Goal: Task Accomplishment & Management: Use online tool/utility

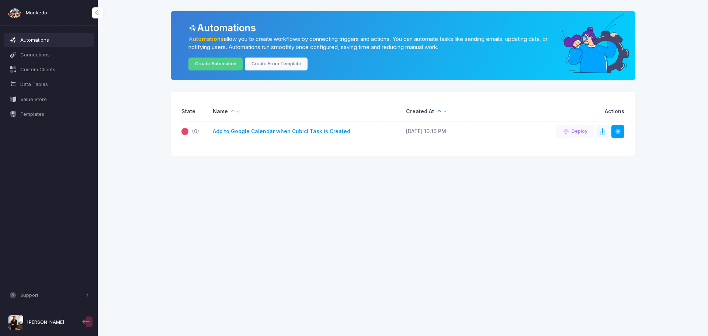
click at [304, 131] on link "Add to Google Calendar when Cubicl Task is Created" at bounding box center [282, 132] width 138 height 8
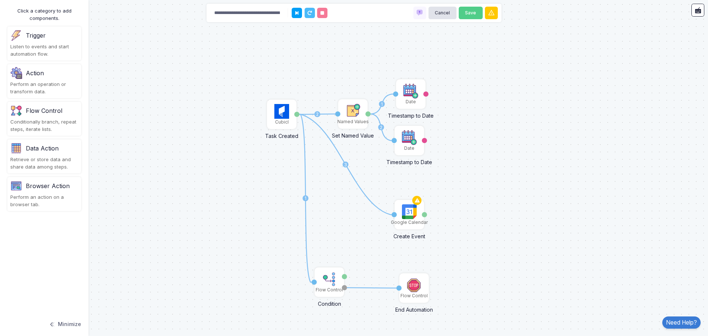
drag, startPoint x: 333, startPoint y: 141, endPoint x: 524, endPoint y: 185, distance: 196.5
click at [524, 185] on div "1 2 3 1 2 1 Cubicl Task Created Task Google Calendar Create Event Activation 1 …" at bounding box center [354, 168] width 708 height 336
click at [449, 11] on button "Cancel" at bounding box center [443, 13] width 28 height 13
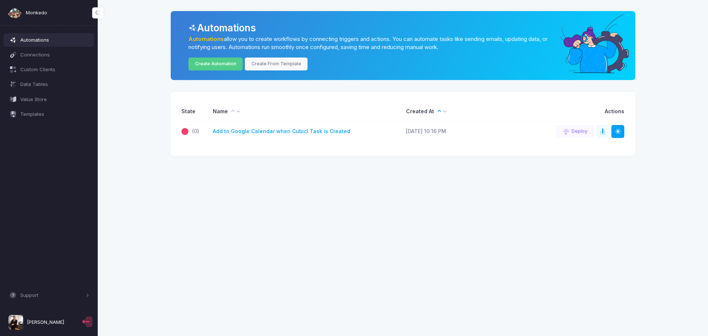
click at [59, 323] on span "[PERSON_NAME]" at bounding box center [45, 322] width 37 height 7
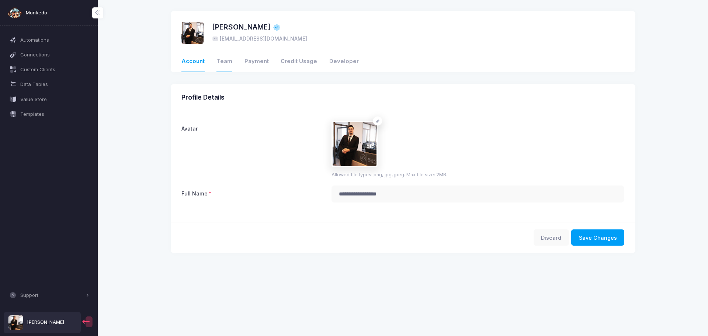
click at [226, 60] on link "Team" at bounding box center [224, 61] width 16 height 21
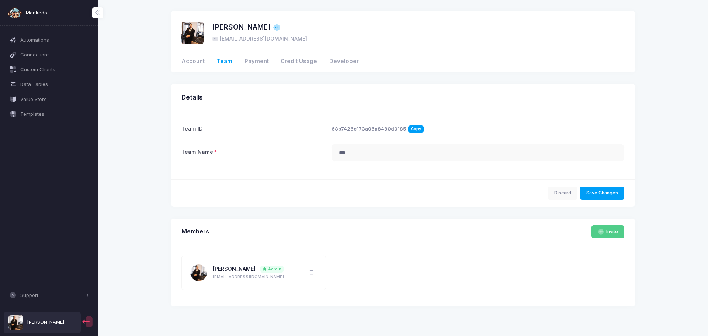
click at [409, 129] on span "Copy" at bounding box center [415, 128] width 15 height 7
click at [261, 59] on link "Payment" at bounding box center [257, 61] width 24 height 21
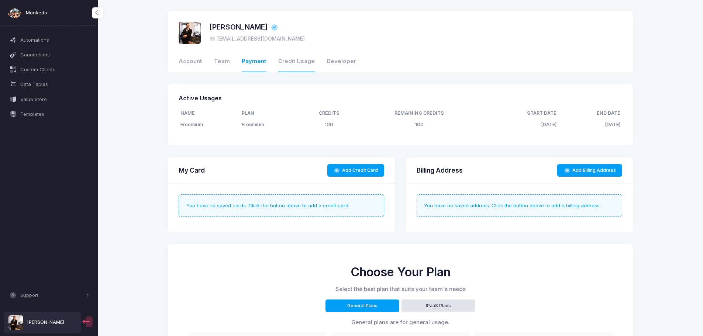
click at [280, 60] on link "Credit Usage" at bounding box center [296, 61] width 37 height 21
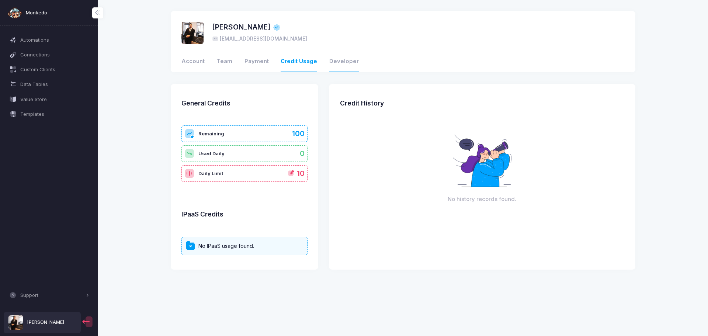
click at [333, 64] on link "Developer" at bounding box center [344, 61] width 30 height 21
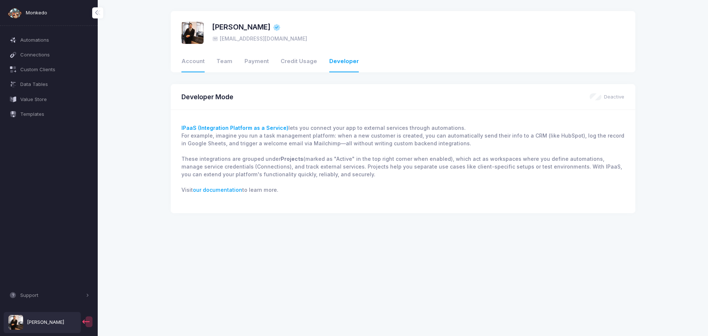
click at [188, 57] on link "Account" at bounding box center [192, 61] width 23 height 21
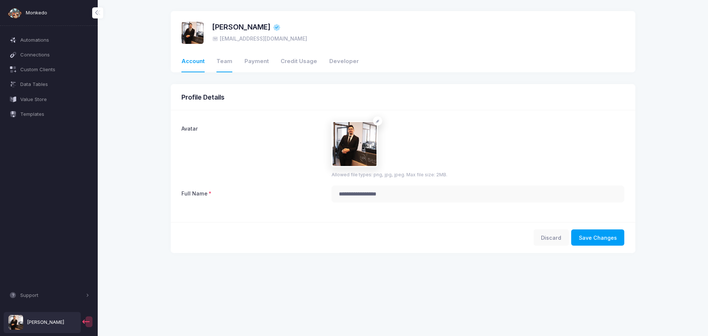
click at [218, 63] on link "Team" at bounding box center [224, 61] width 16 height 21
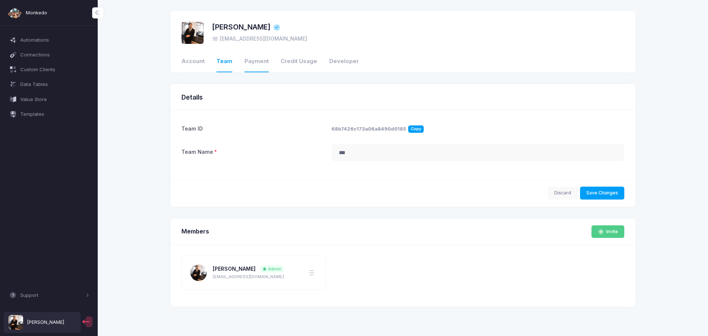
click at [256, 60] on link "Payment" at bounding box center [257, 61] width 24 height 21
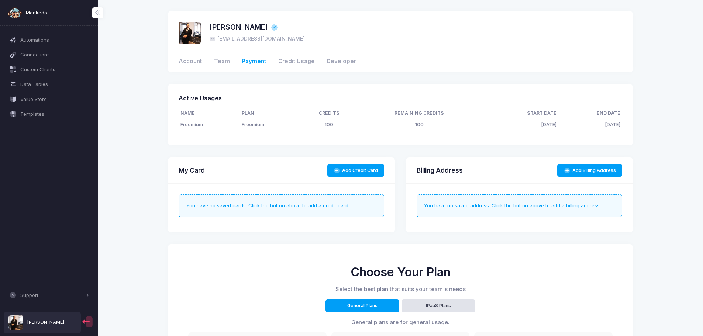
click at [302, 63] on link "Credit Usage" at bounding box center [296, 61] width 37 height 21
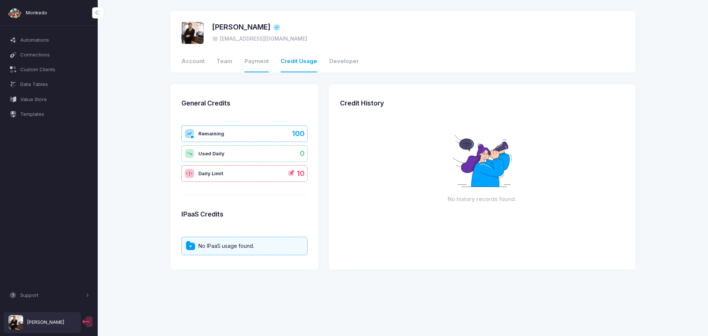
click at [245, 62] on link "Payment" at bounding box center [257, 61] width 24 height 21
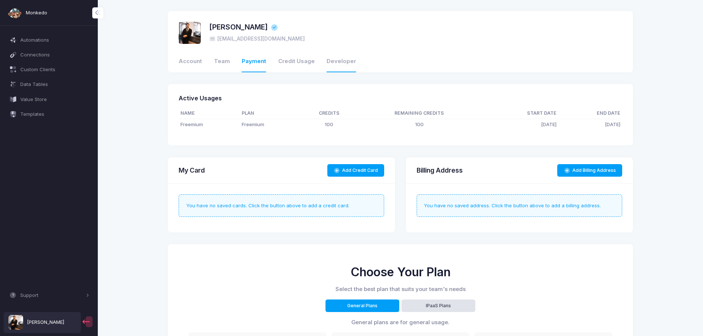
click at [332, 60] on link "Developer" at bounding box center [341, 61] width 30 height 21
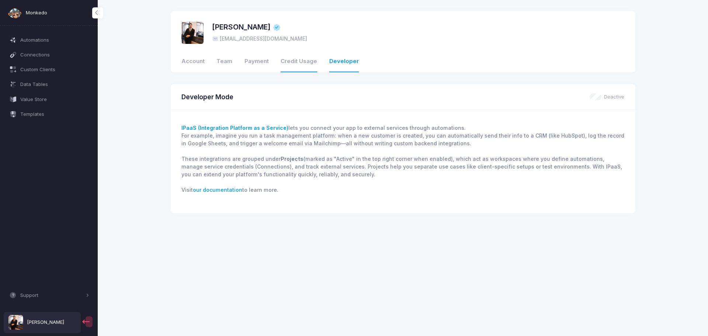
click at [301, 64] on link "Credit Usage" at bounding box center [299, 61] width 37 height 21
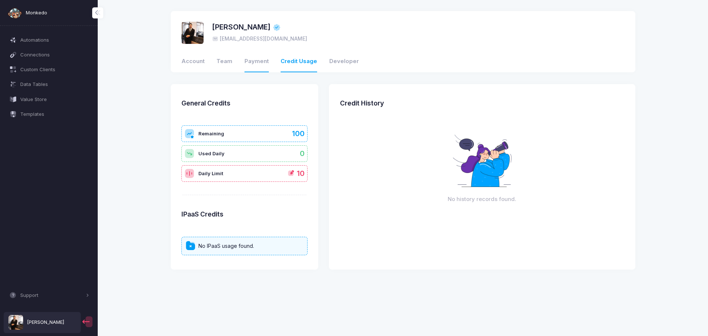
click at [250, 65] on link "Payment" at bounding box center [257, 61] width 24 height 21
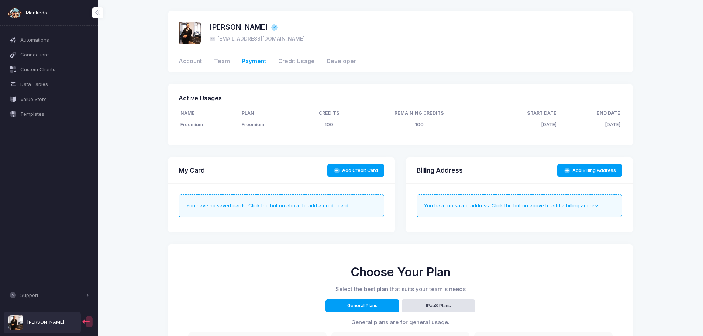
click at [201, 59] on li "Account" at bounding box center [196, 61] width 35 height 21
click at [196, 62] on link "Account" at bounding box center [190, 61] width 23 height 21
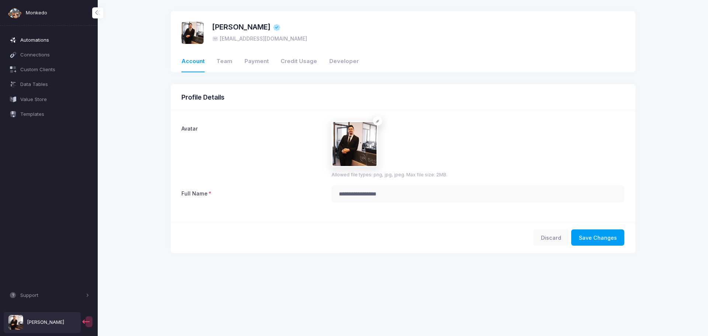
click at [46, 44] on link "Automations" at bounding box center [49, 39] width 91 height 13
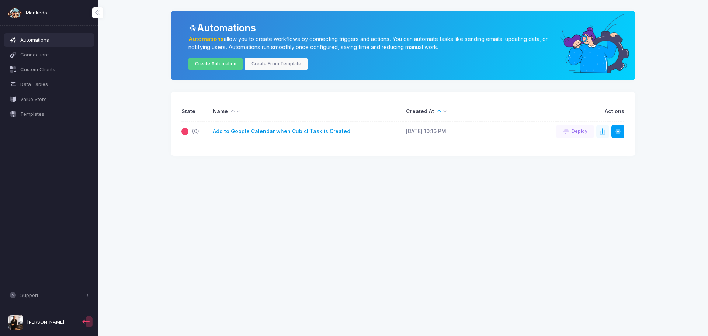
click at [300, 132] on link "Add to Google Calendar when Cubicl Task is Created" at bounding box center [282, 132] width 138 height 8
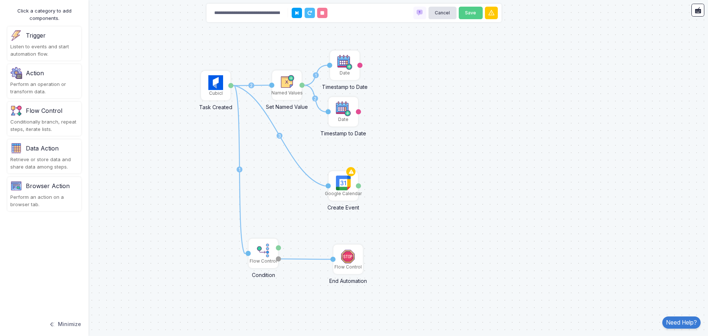
drag, startPoint x: 309, startPoint y: 157, endPoint x: 468, endPoint y: 180, distance: 161.3
click at [468, 180] on div "1 2 3 1 2 1 Cubicl Task Created Task Google Calendar Create Event Activation 1 …" at bounding box center [354, 168] width 708 height 336
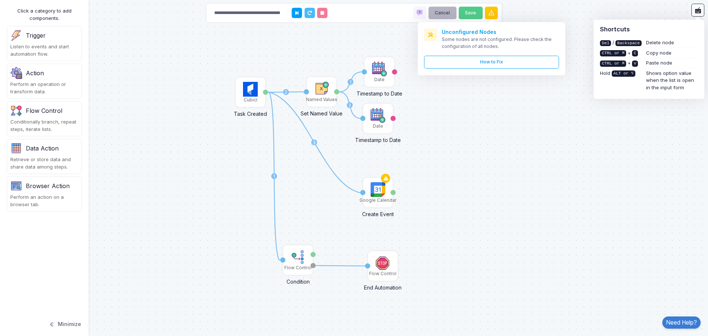
click at [448, 11] on button "Cancel" at bounding box center [443, 13] width 28 height 13
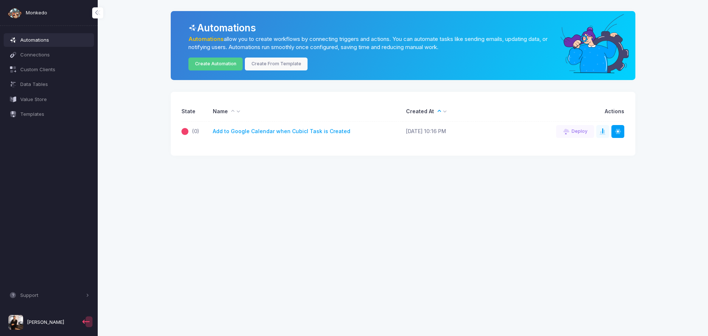
click at [50, 326] on span "[PERSON_NAME]" at bounding box center [45, 322] width 37 height 7
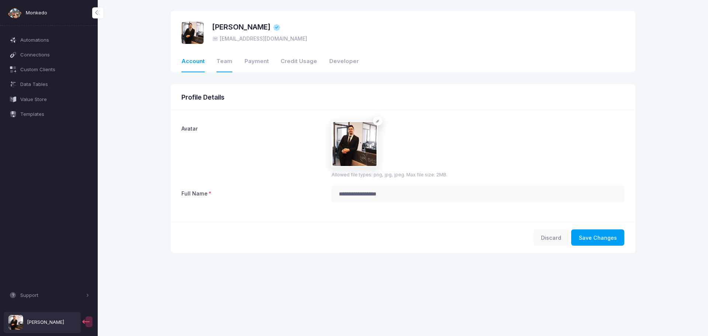
click at [229, 60] on link "Team" at bounding box center [224, 61] width 16 height 21
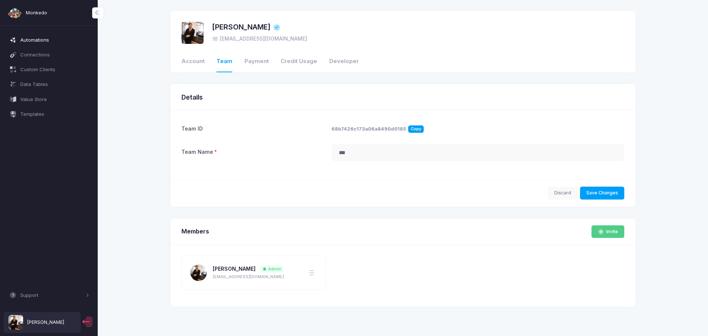
click at [35, 39] on span "Automations" at bounding box center [54, 40] width 69 height 7
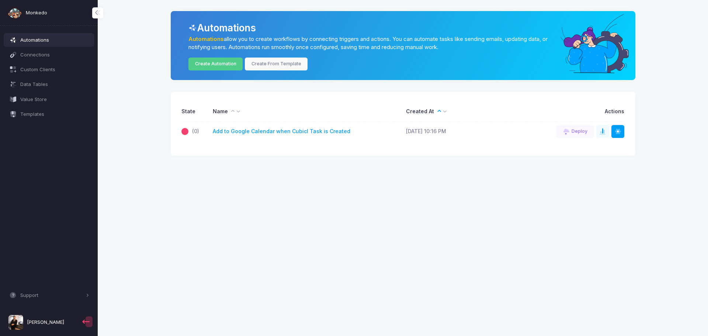
click at [40, 14] on span "Monkedo" at bounding box center [36, 12] width 21 height 7
click at [285, 129] on link "Add to Google Calendar when Cubicl Task is Created" at bounding box center [282, 132] width 138 height 8
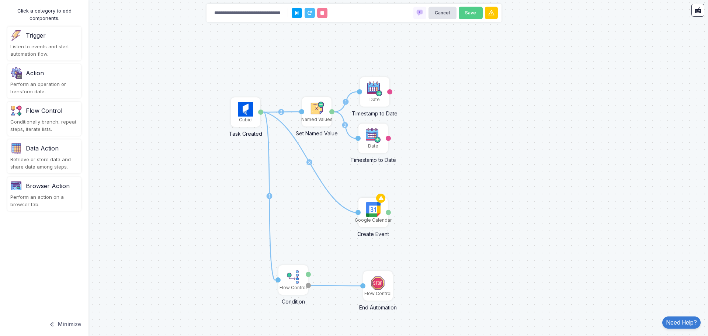
drag, startPoint x: 305, startPoint y: 158, endPoint x: 401, endPoint y: 163, distance: 95.3
click at [454, 186] on div "1 2 3 1 2 1 Cubicl Task Created Task Google Calendar Create Event Activation 1 …" at bounding box center [354, 168] width 708 height 336
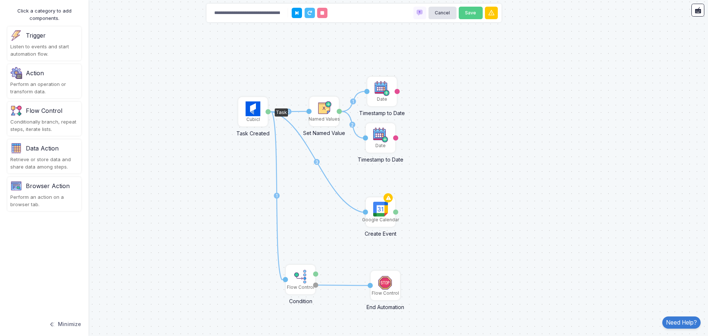
click at [250, 115] on img at bounding box center [253, 108] width 15 height 15
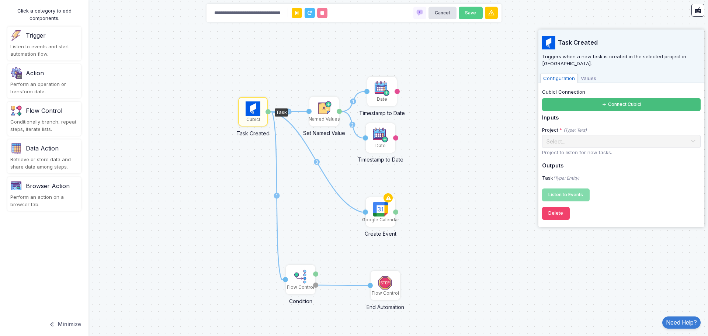
click at [631, 98] on button "Connect Cubicl" at bounding box center [621, 104] width 159 height 13
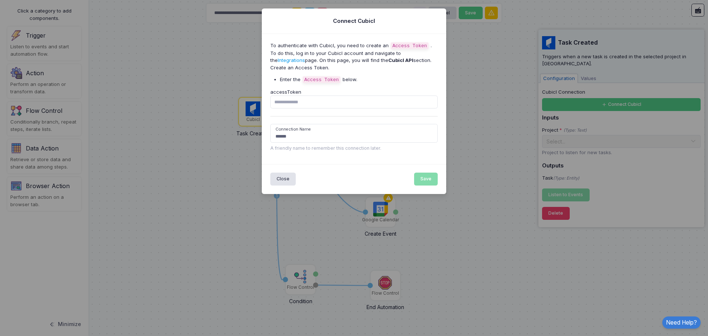
click at [305, 57] on link "Integrations" at bounding box center [291, 60] width 27 height 6
click at [319, 98] on input "accessToken" at bounding box center [354, 102] width 168 height 13
type input "*******"
click at [322, 136] on input "******" at bounding box center [354, 133] width 168 height 19
click at [428, 180] on button "Save" at bounding box center [426, 179] width 24 height 13
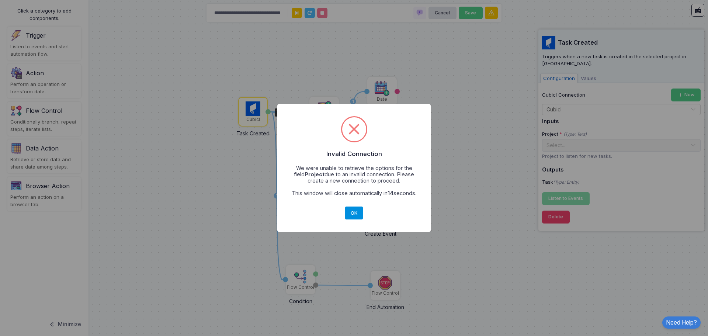
click at [353, 212] on button "OK" at bounding box center [354, 213] width 18 height 13
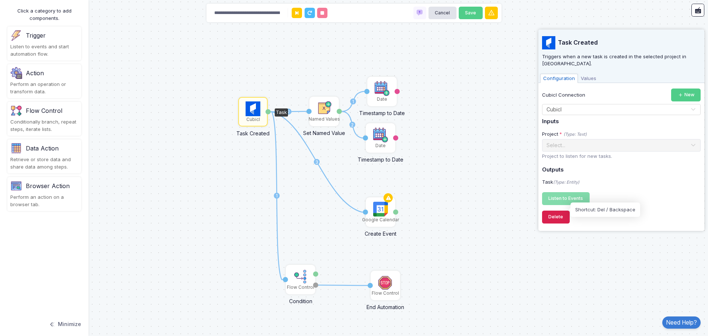
click at [556, 212] on button "Delete" at bounding box center [556, 217] width 28 height 13
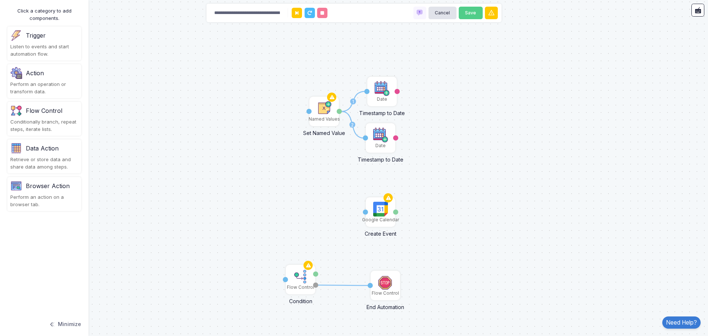
drag, startPoint x: 228, startPoint y: 110, endPoint x: 171, endPoint y: 117, distance: 57.6
click at [171, 117] on div "1 2 1 Google Calendar Create Event Activation 1 Event Named Values Set Named Va…" at bounding box center [354, 168] width 708 height 336
click at [48, 46] on div "Listen to events and start automation flow." at bounding box center [44, 50] width 68 height 14
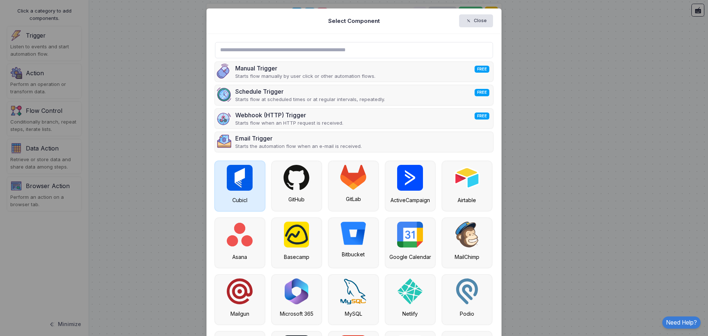
click at [241, 183] on img at bounding box center [240, 178] width 26 height 26
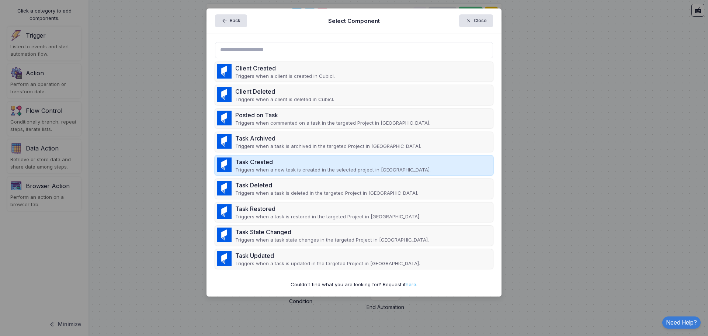
click at [320, 162] on div "Task Created" at bounding box center [332, 161] width 195 height 9
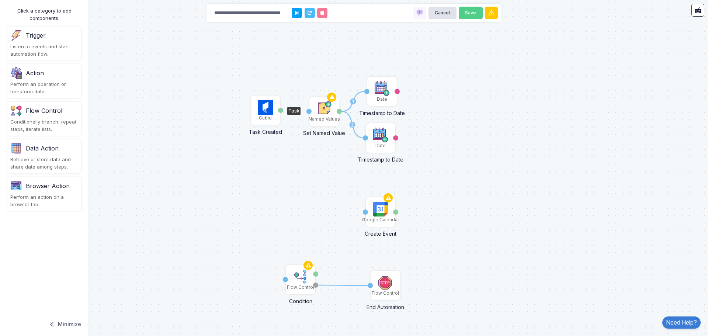
click at [266, 110] on img at bounding box center [265, 107] width 15 height 15
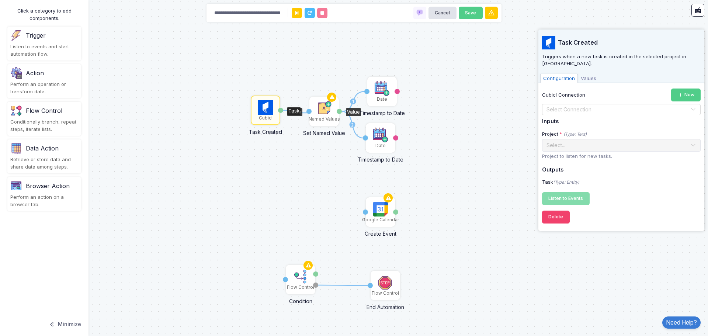
drag, startPoint x: 282, startPoint y: 112, endPoint x: 308, endPoint y: 113, distance: 25.8
click at [163, 43] on div "1 2 1 1 Google Calendar Create Event Activation 1 Event Named Values Set Named …" at bounding box center [162, 42] width 0 height 0
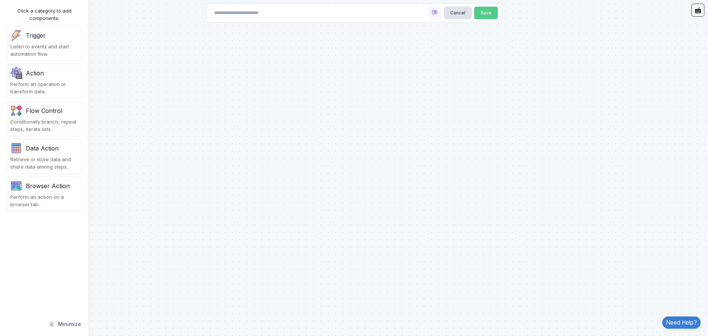
type input "**********"
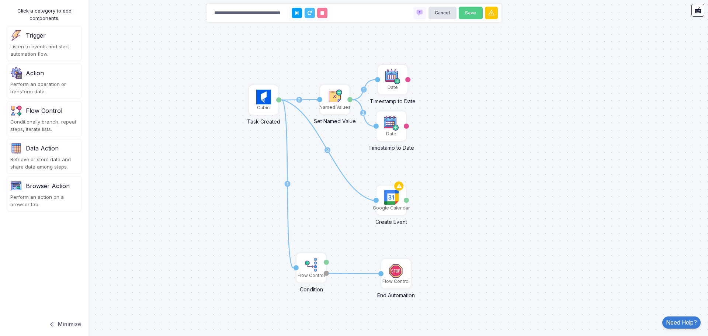
drag, startPoint x: 350, startPoint y: 148, endPoint x: 505, endPoint y: 164, distance: 155.7
click at [505, 164] on div "1 2 3 1 2 1 Cubicl Task Created Task Google Calendar Create Event Activation 1 …" at bounding box center [354, 168] width 708 height 336
click at [442, 13] on button "Cancel" at bounding box center [443, 13] width 28 height 13
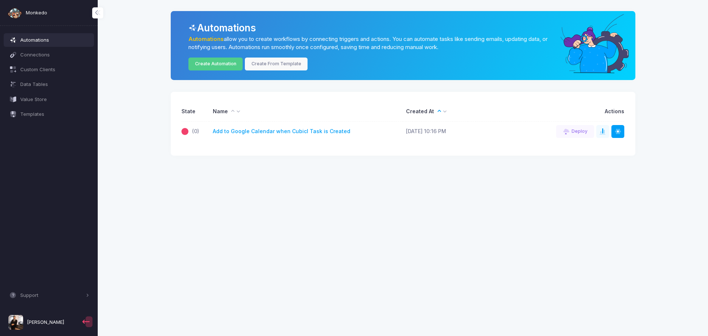
click at [54, 322] on span "[PERSON_NAME]" at bounding box center [45, 322] width 37 height 7
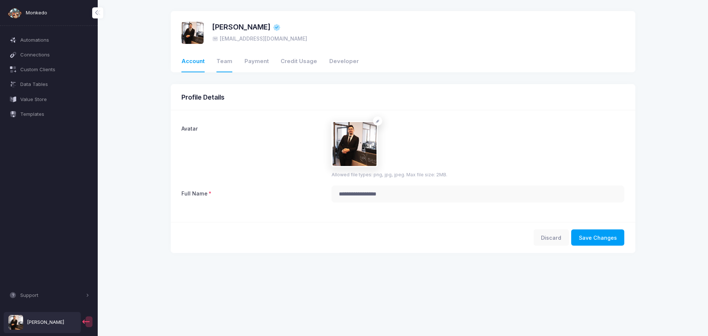
click at [225, 65] on link "Team" at bounding box center [224, 61] width 16 height 21
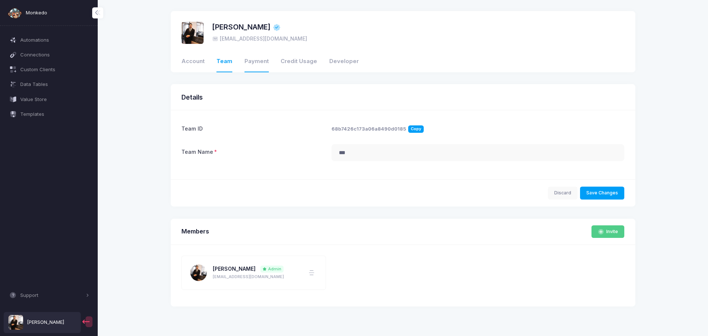
click at [263, 59] on link "Payment" at bounding box center [257, 61] width 24 height 21
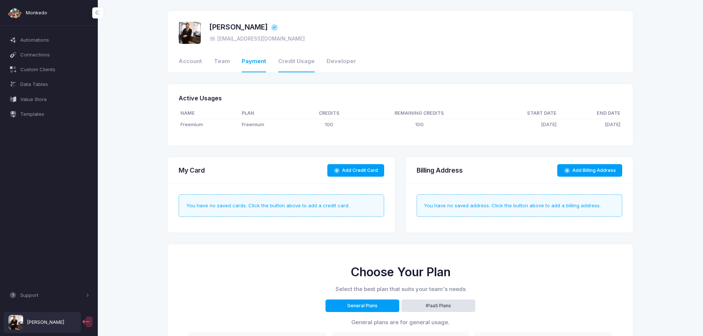
click at [288, 59] on link "Credit Usage" at bounding box center [296, 61] width 37 height 21
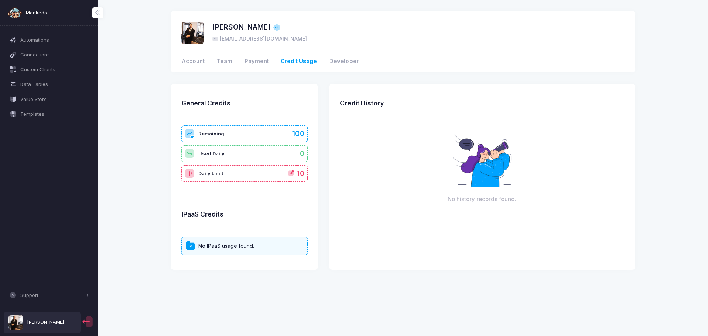
click at [262, 60] on link "Payment" at bounding box center [257, 61] width 24 height 21
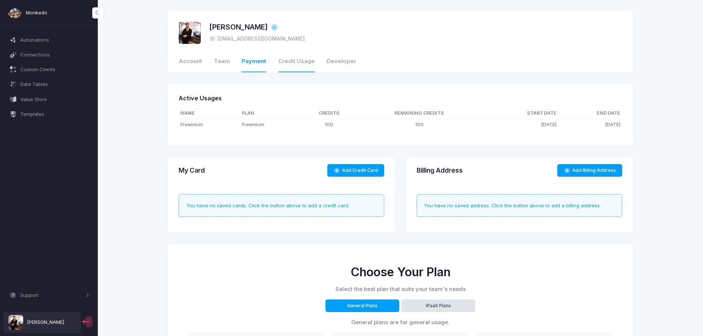
click at [288, 60] on link "Credit Usage" at bounding box center [296, 61] width 37 height 21
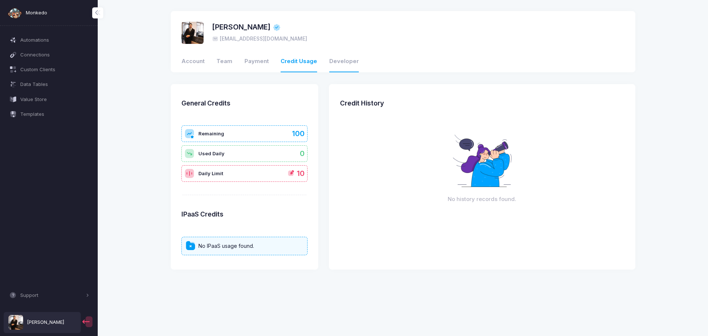
click at [336, 64] on link "Developer" at bounding box center [344, 61] width 30 height 21
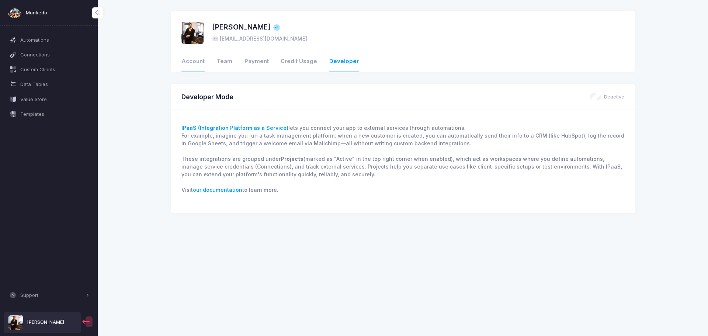
click at [196, 65] on link "Account" at bounding box center [192, 61] width 23 height 21
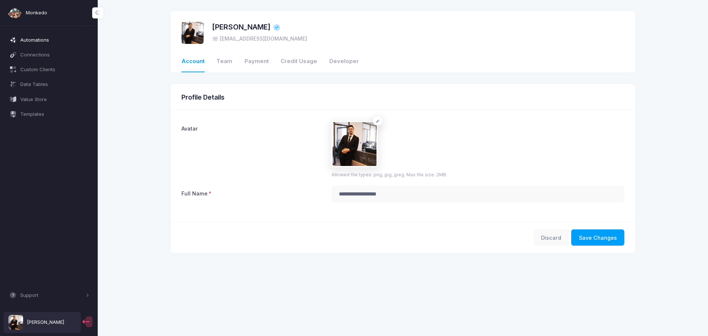
click at [33, 37] on span "Automations" at bounding box center [54, 40] width 69 height 7
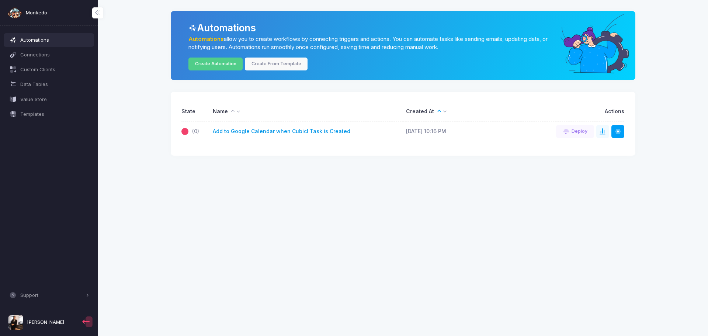
click at [273, 131] on link "Add to Google Calendar when Cubicl Task is Created" at bounding box center [282, 132] width 138 height 8
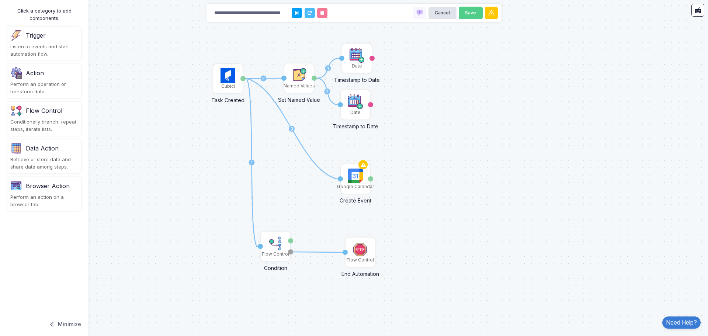
drag, startPoint x: 383, startPoint y: 174, endPoint x: 520, endPoint y: 183, distance: 137.5
click at [520, 183] on div "1 2 3 1 2 1 Cubicl Task Created Task Google Calendar Create Event Activation 1 …" at bounding box center [354, 168] width 708 height 336
click at [225, 78] on img at bounding box center [228, 75] width 15 height 15
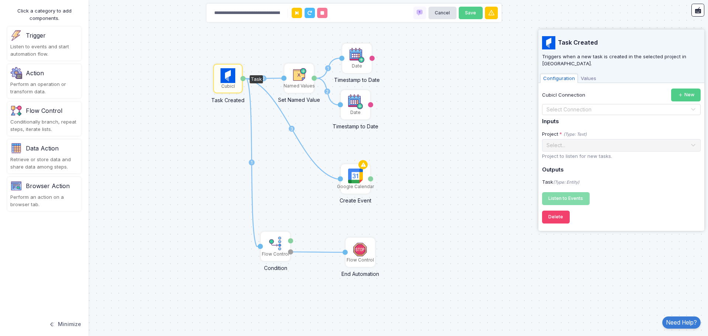
click at [589, 74] on span "Values" at bounding box center [588, 79] width 21 height 10
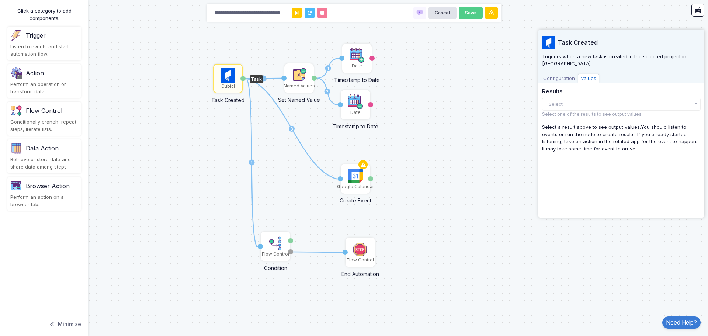
click at [561, 90] on div "Results Select There are no results yet. Select one of the results to see outpu…" at bounding box center [621, 103] width 159 height 29
click at [562, 98] on button "Select" at bounding box center [621, 104] width 159 height 13
click at [575, 98] on button "Select" at bounding box center [621, 104] width 159 height 13
click at [559, 72] on div "Configuration Values" at bounding box center [621, 77] width 166 height 11
click at [558, 74] on span "Configuration" at bounding box center [559, 79] width 38 height 10
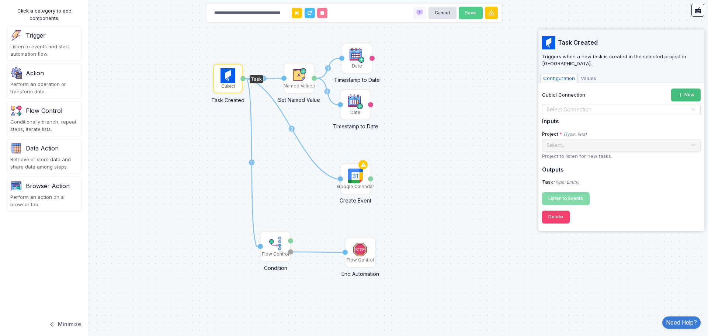
click at [693, 89] on button "New" at bounding box center [686, 95] width 30 height 13
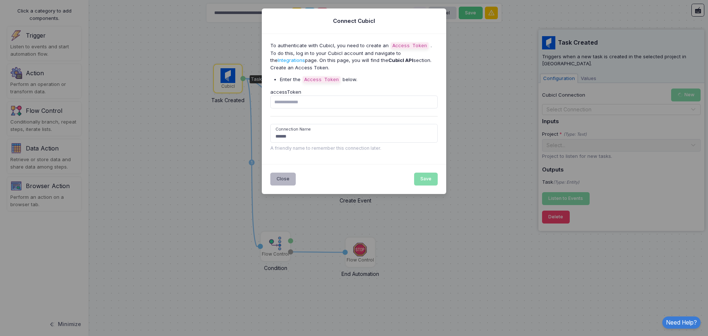
click at [271, 177] on button "Close" at bounding box center [283, 179] width 26 height 13
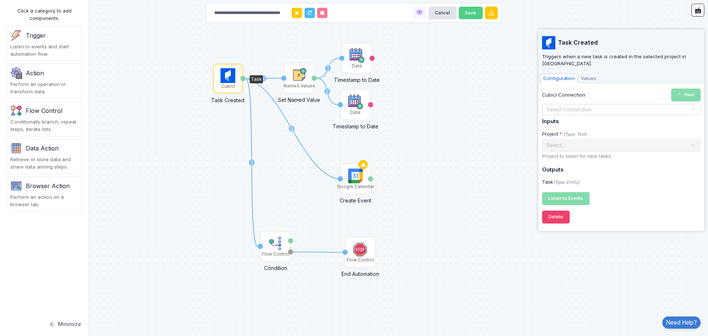
click at [562, 106] on input "text" at bounding box center [614, 110] width 136 height 8
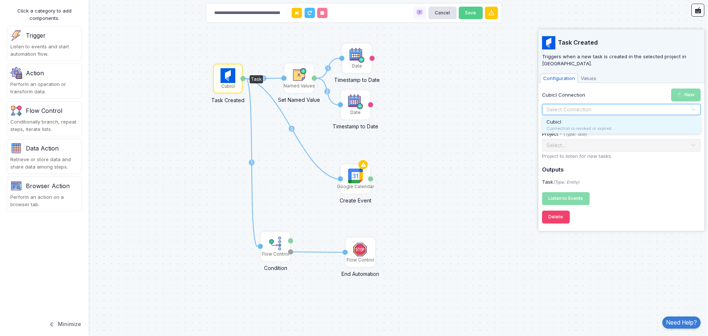
click at [614, 125] on div "Connection is revoked or expired." at bounding box center [622, 128] width 150 height 6
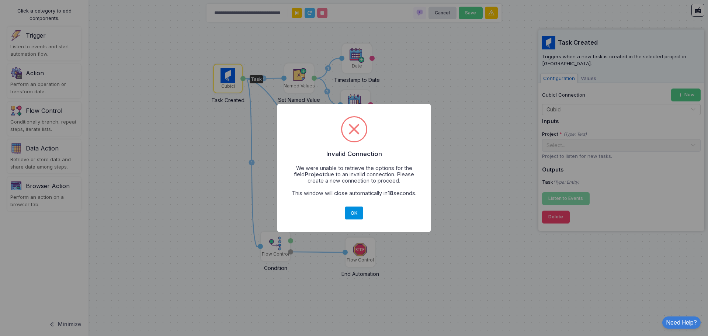
click at [363, 209] on button "OK" at bounding box center [354, 213] width 18 height 13
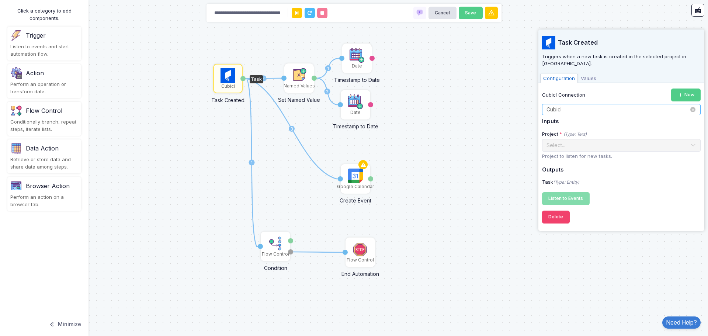
click at [624, 106] on input "text" at bounding box center [614, 110] width 136 height 8
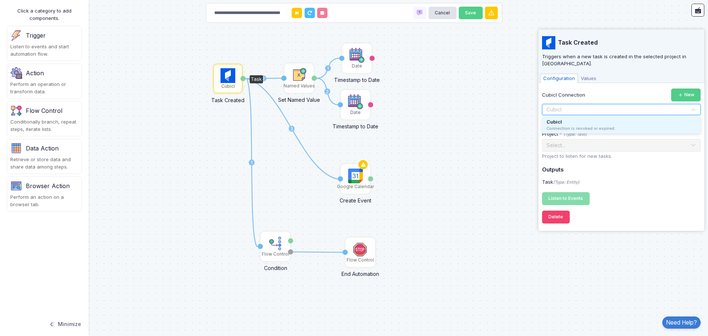
click at [610, 125] on div "Connection is revoked or expired." at bounding box center [622, 128] width 150 height 6
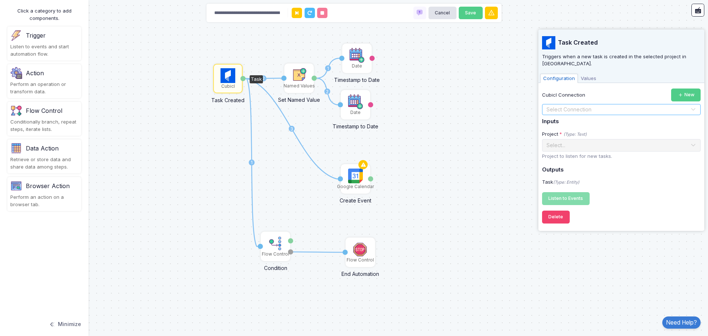
click at [687, 105] on div at bounding box center [622, 109] width 158 height 9
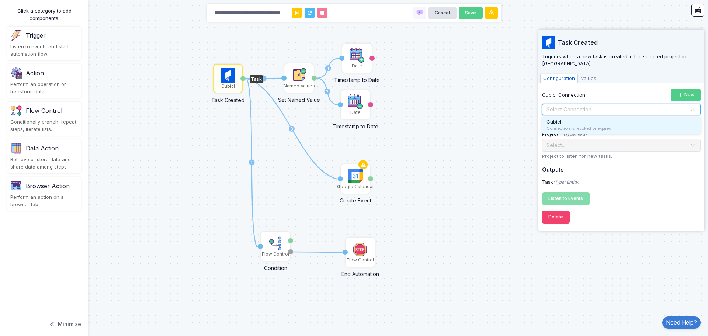
click at [683, 105] on div at bounding box center [622, 109] width 158 height 9
click at [690, 89] on button "New" at bounding box center [686, 95] width 30 height 13
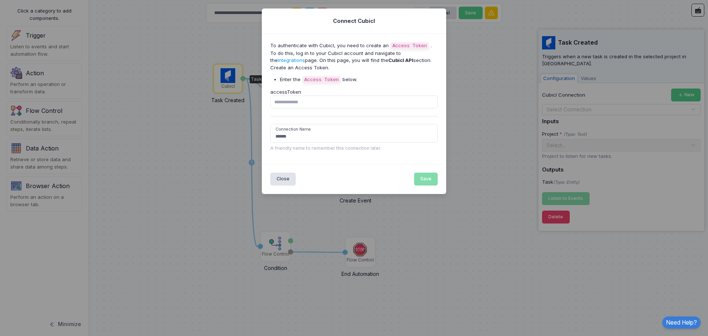
click at [305, 57] on link "Integrations" at bounding box center [291, 60] width 27 height 6
click at [340, 99] on input "accessToken" at bounding box center [354, 102] width 168 height 13
type input "*******"
click at [337, 139] on input "******" at bounding box center [354, 133] width 168 height 19
click at [423, 180] on button "Save" at bounding box center [426, 179] width 24 height 13
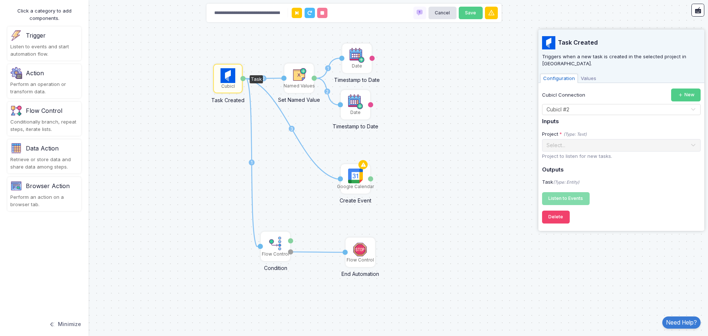
click at [591, 77] on div "Task Created Triggers when a new task is created in the selected project in Cub…" at bounding box center [621, 129] width 159 height 198
click at [589, 74] on span "Values" at bounding box center [588, 79] width 21 height 10
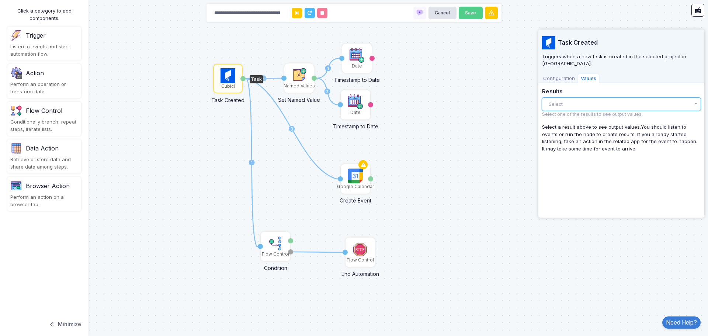
click at [566, 98] on button "Select" at bounding box center [621, 104] width 159 height 13
click at [584, 98] on button "Select" at bounding box center [621, 104] width 159 height 13
click at [559, 74] on span "Configuration" at bounding box center [559, 79] width 38 height 10
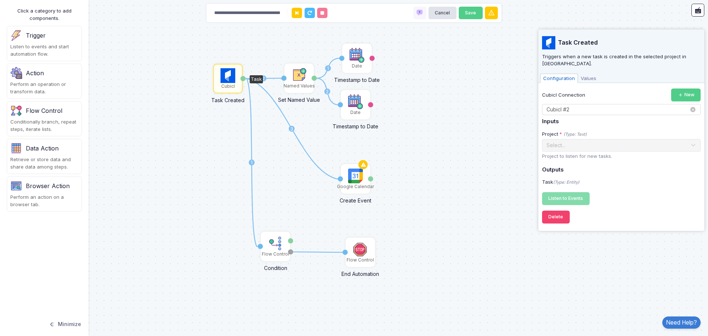
click at [638, 106] on input "text" at bounding box center [614, 110] width 136 height 8
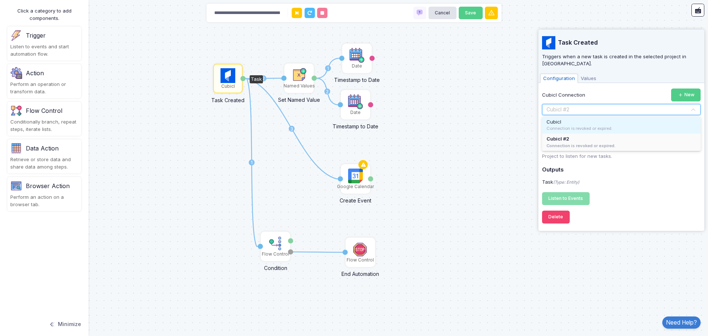
click at [655, 125] on div "Connection is revoked or expired." at bounding box center [622, 128] width 150 height 6
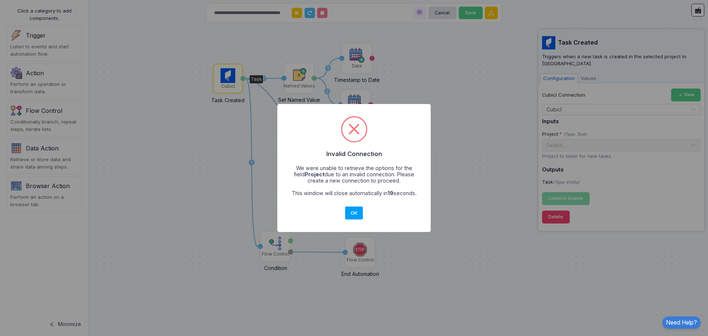
click at [652, 184] on div "× Invalid Connection We were unable to retrieve the options for the field Proje…" at bounding box center [354, 168] width 708 height 336
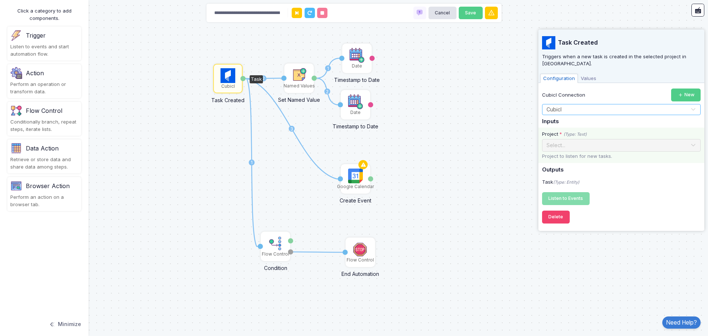
click at [579, 143] on div "Select..." at bounding box center [621, 145] width 159 height 13
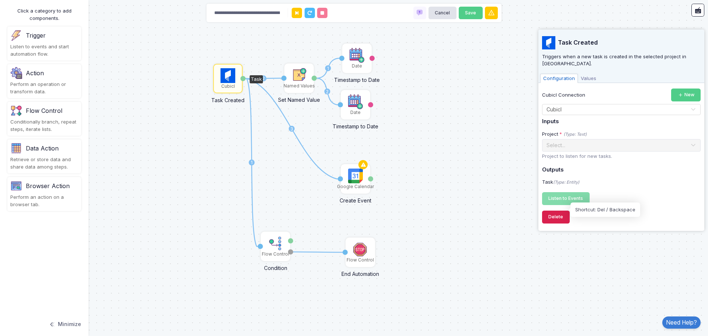
click at [559, 211] on button "Delete" at bounding box center [556, 217] width 28 height 13
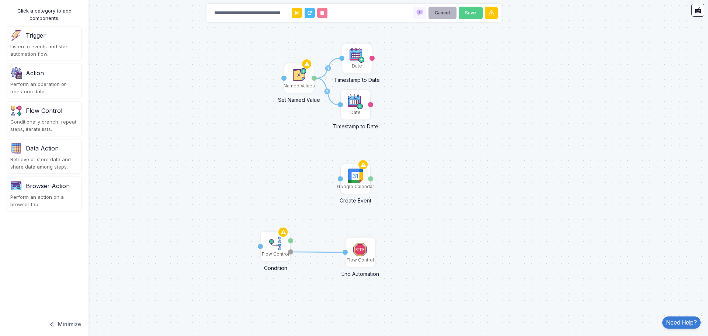
click at [446, 13] on button "Cancel" at bounding box center [443, 13] width 28 height 13
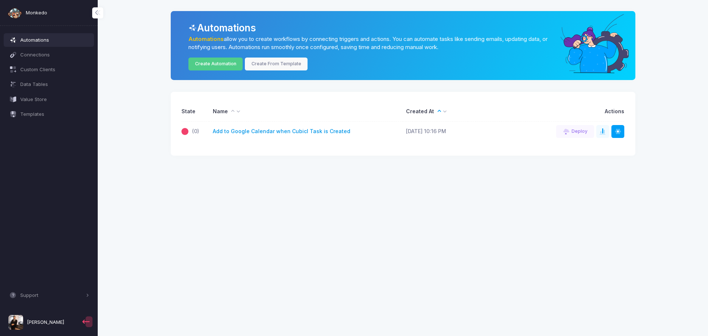
click at [317, 130] on link "Add to Google Calendar when Cubicl Task is Created" at bounding box center [282, 132] width 138 height 8
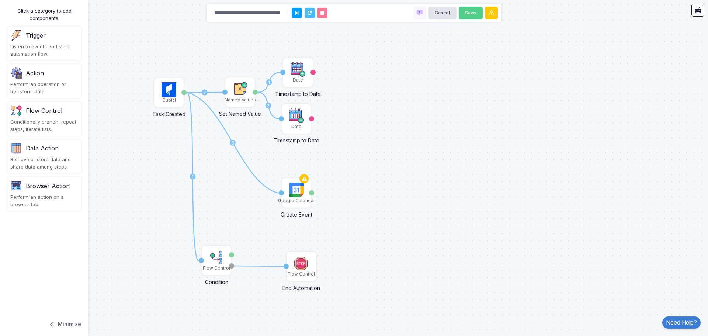
drag, startPoint x: 132, startPoint y: 122, endPoint x: 212, endPoint y: 146, distance: 82.7
click at [212, 146] on div "1 2 3 1 2 1 Cubicl Task Created Task Google Calendar Create Event Activation 1 …" at bounding box center [354, 168] width 708 height 336
click at [169, 94] on img at bounding box center [170, 90] width 15 height 15
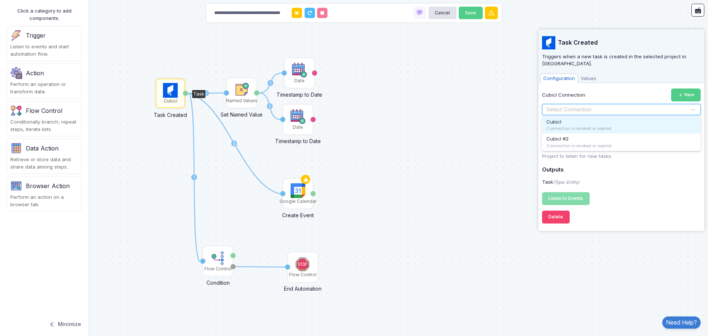
click at [607, 106] on input "text" at bounding box center [614, 110] width 136 height 8
click at [606, 106] on input "text" at bounding box center [614, 110] width 136 height 8
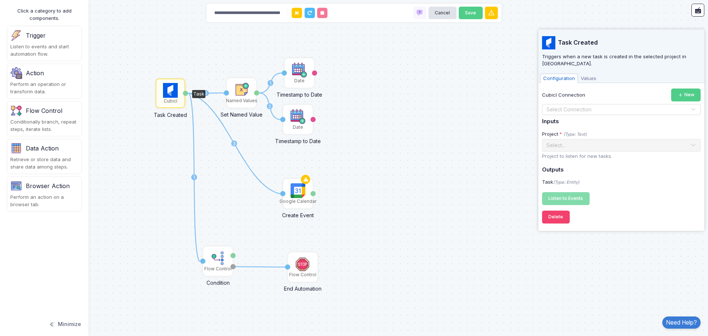
click at [418, 133] on div "1 2 3 1 2 1 Cubicl Task Created Task Google Calendar Create Event Activation 1 …" at bounding box center [354, 168] width 708 height 336
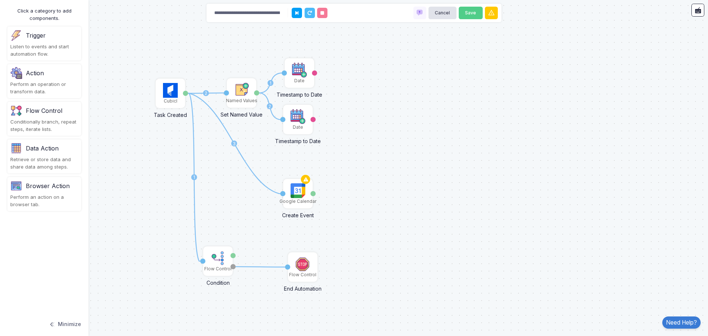
click at [46, 76] on div "Action" at bounding box center [44, 73] width 68 height 12
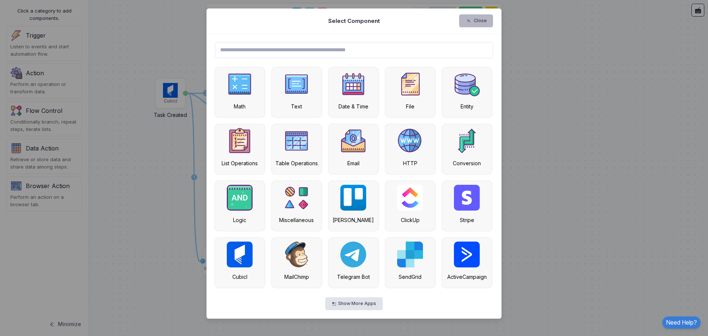
click at [486, 22] on button "Close" at bounding box center [476, 20] width 34 height 13
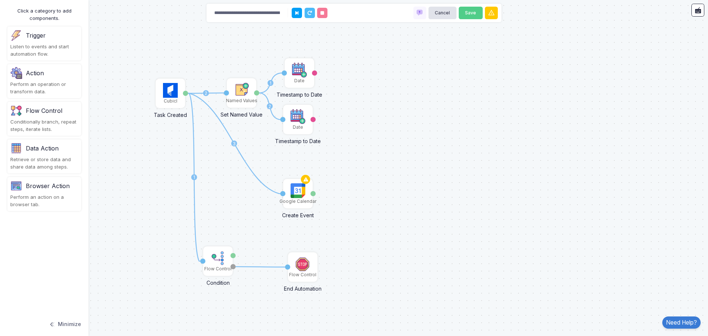
click at [55, 44] on div "Listen to events and start automation flow." at bounding box center [44, 50] width 68 height 14
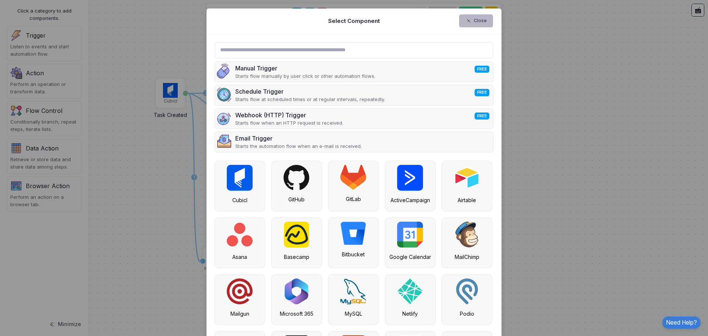
click at [482, 19] on button "Close" at bounding box center [476, 20] width 34 height 13
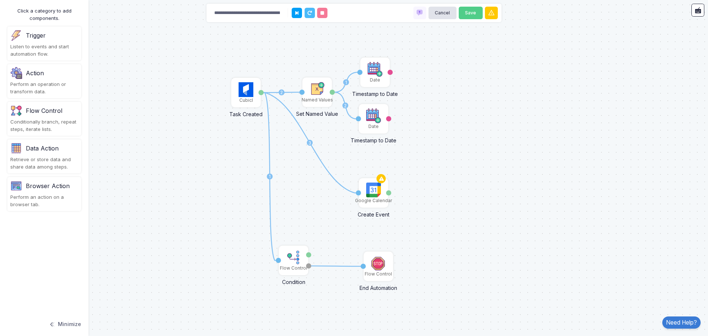
drag, startPoint x: 365, startPoint y: 61, endPoint x: 442, endPoint y: 54, distance: 77.4
click at [442, 54] on div "1 2 3 1 2 1 Cubicl Task Created Task Google Calendar Create Event Activation 1 …" at bounding box center [354, 168] width 708 height 336
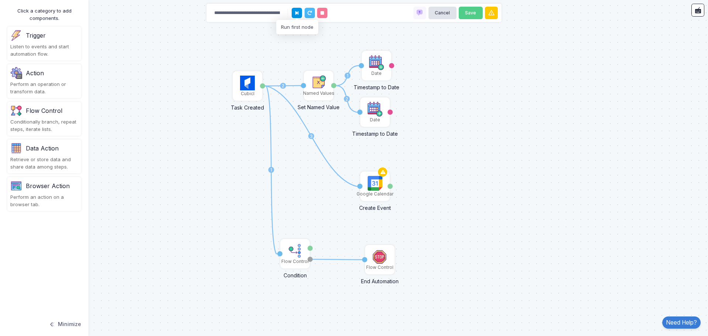
click at [298, 13] on icon at bounding box center [296, 13] width 3 height 5
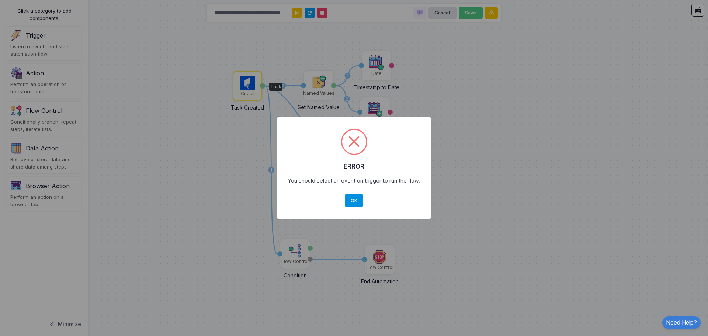
click at [357, 203] on button "OK" at bounding box center [354, 200] width 18 height 13
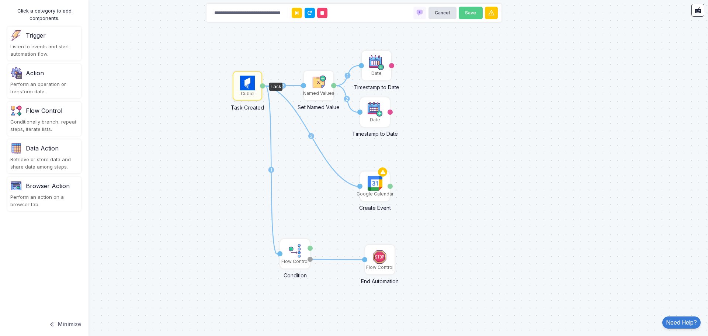
click at [247, 88] on img at bounding box center [247, 83] width 15 height 15
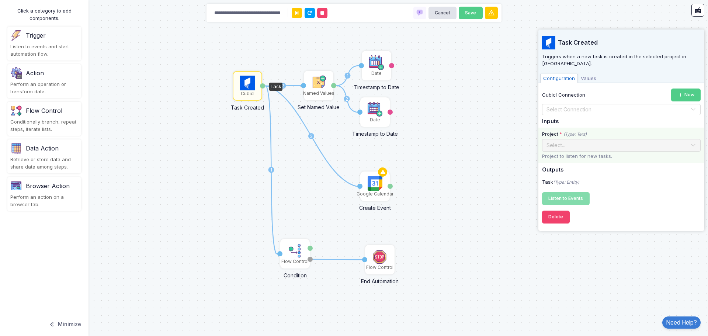
click at [582, 141] on div "Select..." at bounding box center [619, 145] width 144 height 8
click at [589, 74] on span "Values" at bounding box center [588, 79] width 21 height 10
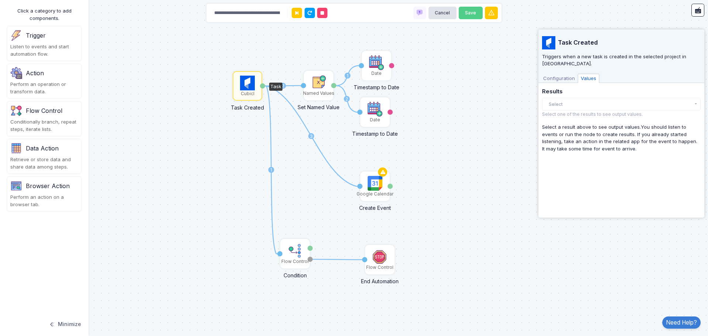
click at [555, 74] on span "Configuration" at bounding box center [559, 79] width 38 height 10
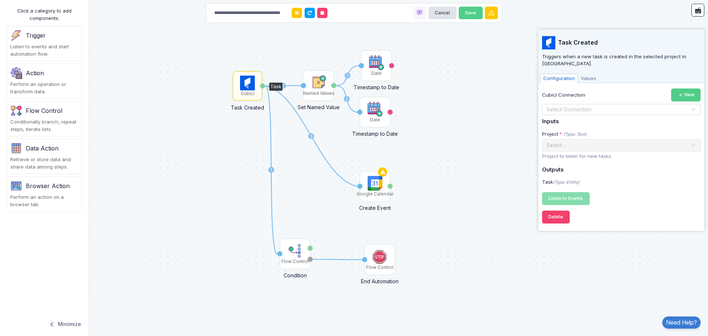
click at [615, 106] on input "text" at bounding box center [614, 110] width 136 height 8
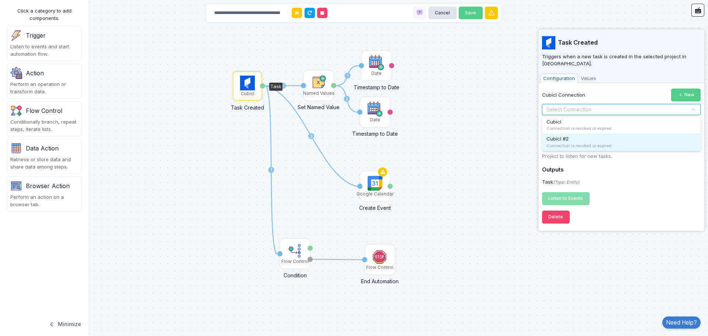
click at [604, 135] on div "Cubicl #2 Connection is revoked or expired." at bounding box center [621, 142] width 159 height 17
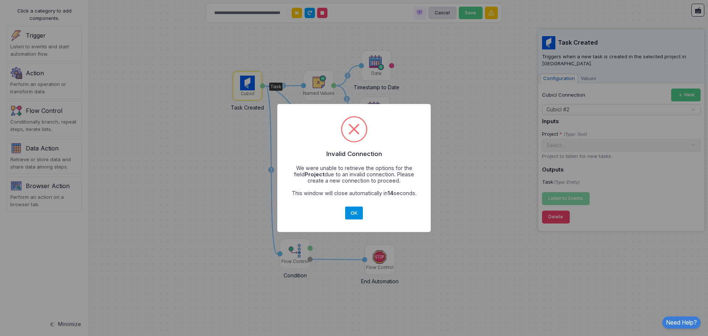
click at [354, 213] on button "OK" at bounding box center [354, 213] width 18 height 13
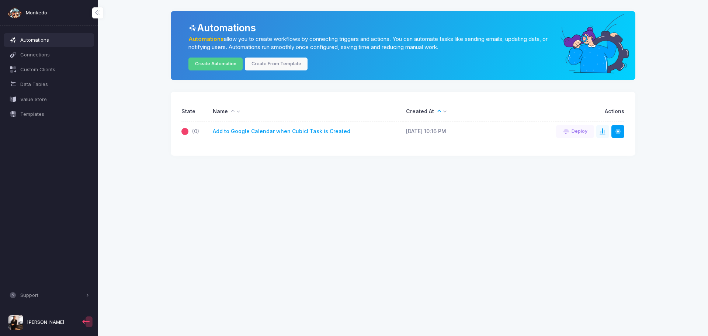
click at [55, 324] on span "[PERSON_NAME]" at bounding box center [45, 322] width 37 height 7
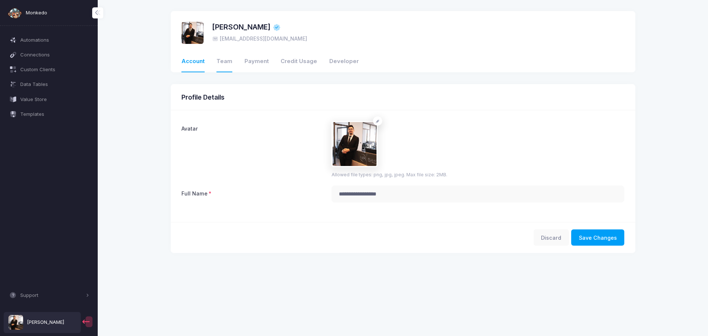
click at [223, 64] on link "Team" at bounding box center [224, 61] width 16 height 21
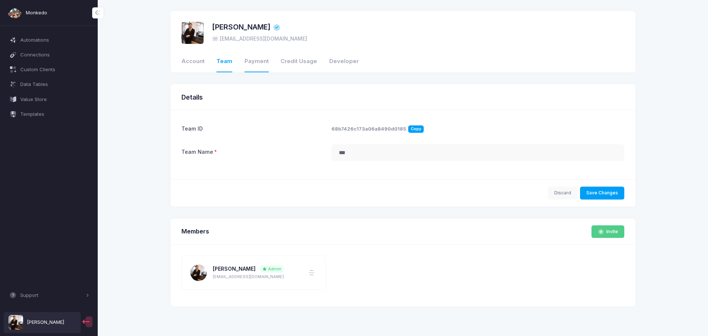
click at [254, 60] on link "Payment" at bounding box center [257, 61] width 24 height 21
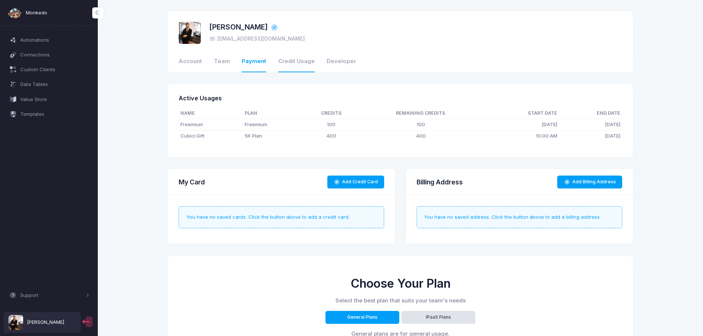
click at [302, 60] on link "Credit Usage" at bounding box center [296, 61] width 37 height 21
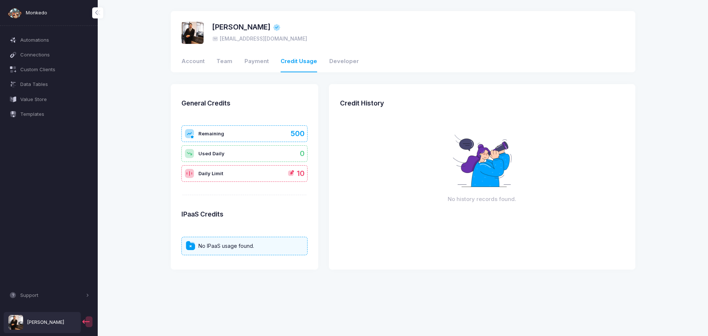
click at [267, 61] on li "Payment" at bounding box center [263, 61] width 37 height 21
click at [258, 63] on link "Payment" at bounding box center [257, 61] width 24 height 21
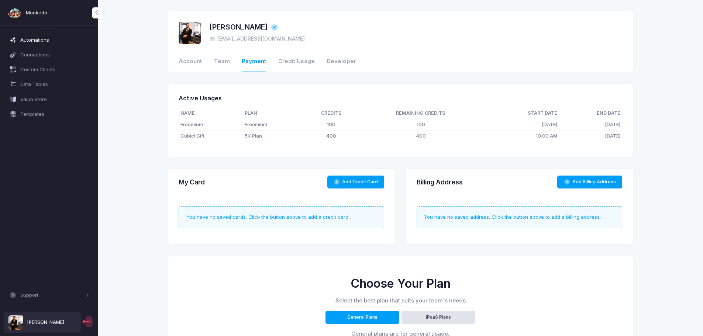
click at [34, 43] on span "Automations" at bounding box center [54, 40] width 69 height 7
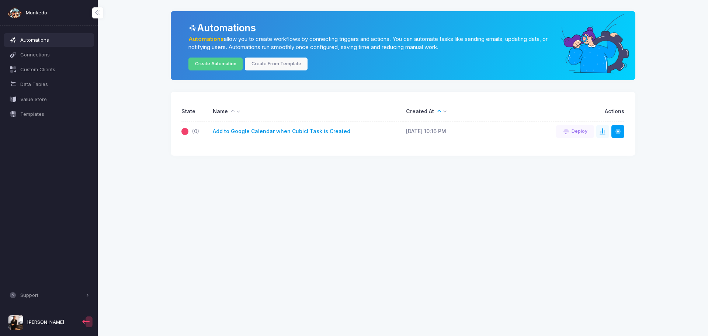
click at [269, 131] on link "Add to Google Calendar when Cubicl Task is Created" at bounding box center [282, 132] width 138 height 8
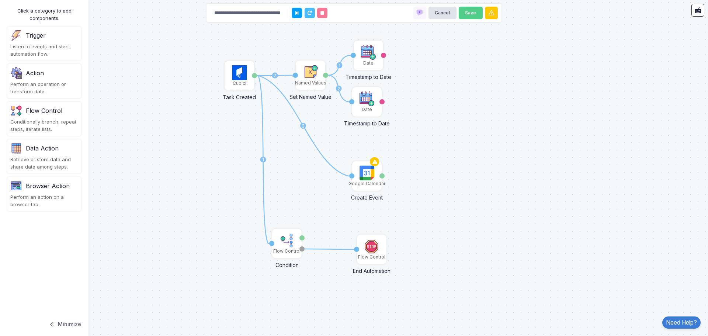
drag, startPoint x: 337, startPoint y: 154, endPoint x: 486, endPoint y: 160, distance: 149.1
click at [486, 160] on div "1 2 3 1 2 1 Cubicl Task Created Task Google Calendar Create Event Activation 1 …" at bounding box center [354, 168] width 708 height 336
click at [237, 80] on div "Cubicl" at bounding box center [240, 83] width 14 height 7
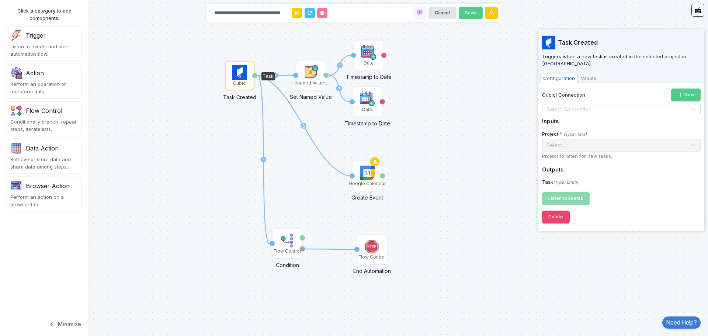
click at [592, 74] on span "Values" at bounding box center [588, 79] width 21 height 10
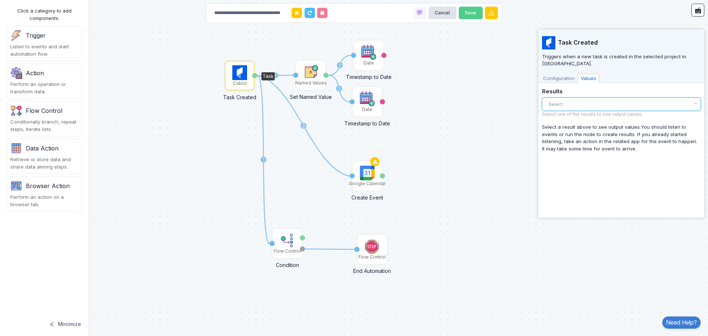
click at [576, 98] on button "Select" at bounding box center [621, 104] width 159 height 13
click at [603, 98] on button "Select" at bounding box center [621, 104] width 159 height 13
click at [562, 74] on span "Configuration" at bounding box center [559, 79] width 38 height 10
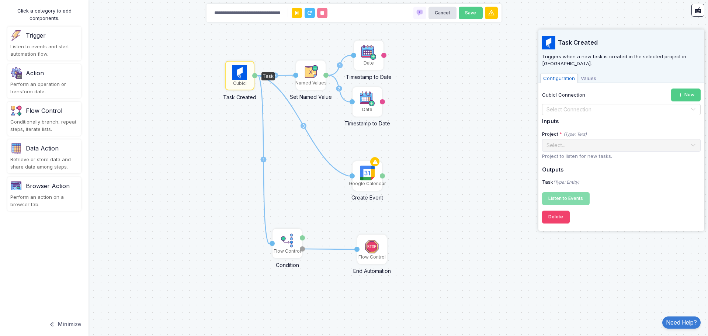
click at [606, 106] on input "text" at bounding box center [614, 110] width 136 height 8
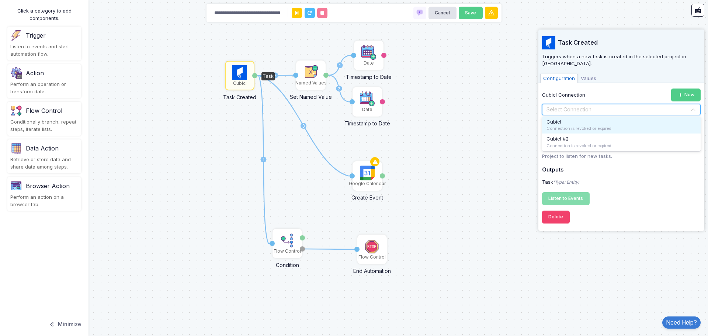
click at [591, 125] on div "Connection is revoked or expired." at bounding box center [622, 128] width 150 height 6
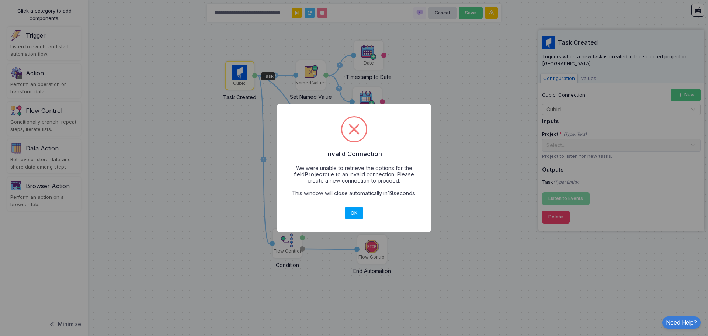
drag, startPoint x: 357, startPoint y: 215, endPoint x: 533, endPoint y: 118, distance: 201.5
click at [357, 215] on button "OK" at bounding box center [354, 213] width 18 height 13
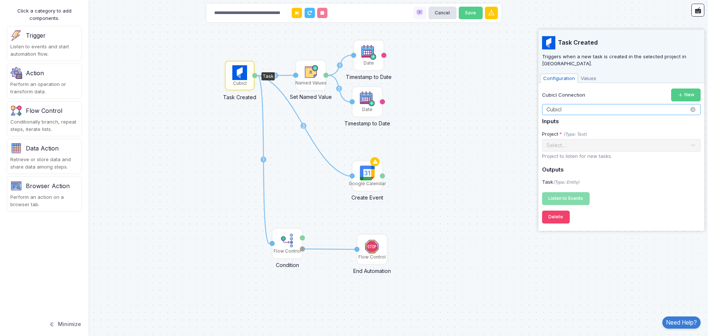
click at [592, 106] on input "text" at bounding box center [614, 110] width 136 height 8
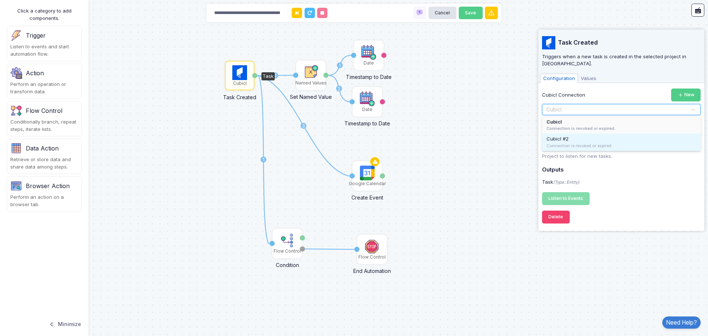
click at [591, 134] on div "Cubicl #2 Connection is revoked or expired." at bounding box center [621, 142] width 159 height 17
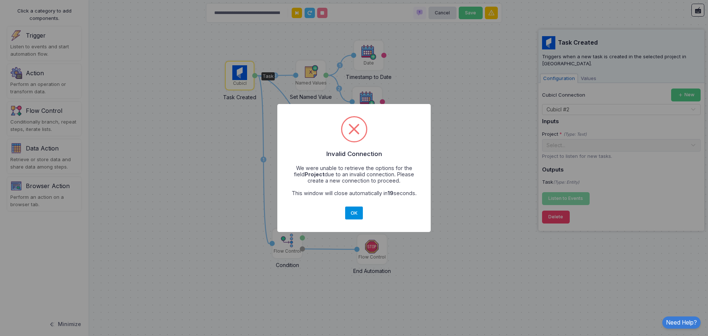
click at [352, 213] on button "OK" at bounding box center [354, 213] width 18 height 13
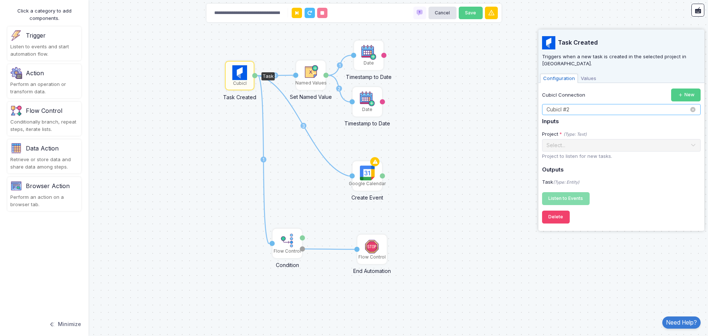
click at [608, 106] on input "text" at bounding box center [614, 110] width 136 height 8
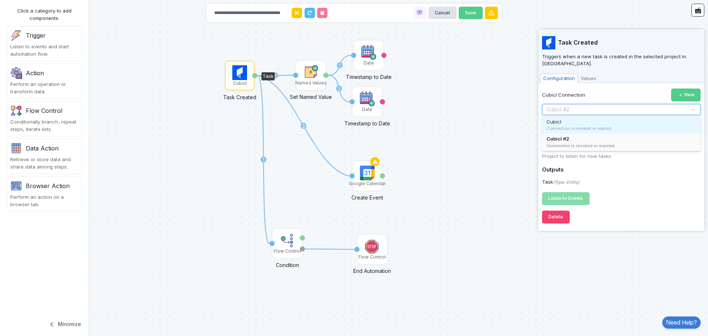
drag, startPoint x: 590, startPoint y: 119, endPoint x: 651, endPoint y: 195, distance: 97.2
click at [651, 194] on div "Listen to Events Registering..." at bounding box center [621, 198] width 159 height 13
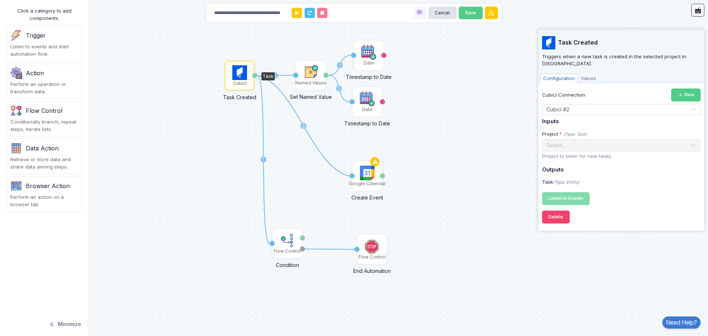
click at [623, 197] on div "Listen to Events Registering..." at bounding box center [621, 198] width 159 height 13
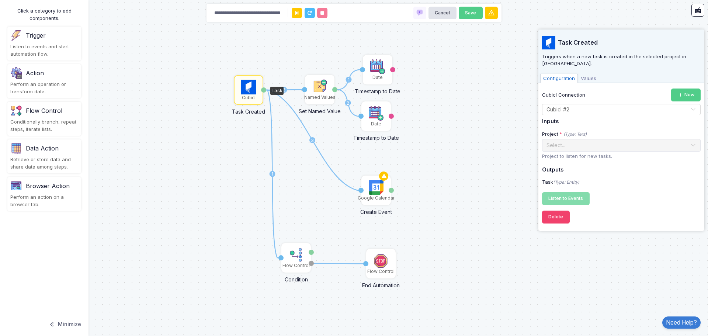
drag, startPoint x: 442, startPoint y: 111, endPoint x: 451, endPoint y: 122, distance: 14.5
click at [451, 122] on div "1 2 3 1 2 1 Cubicl Task Created Task Google Calendar Create Event Activation 1 …" at bounding box center [354, 168] width 708 height 336
click at [696, 89] on button "New" at bounding box center [686, 95] width 30 height 13
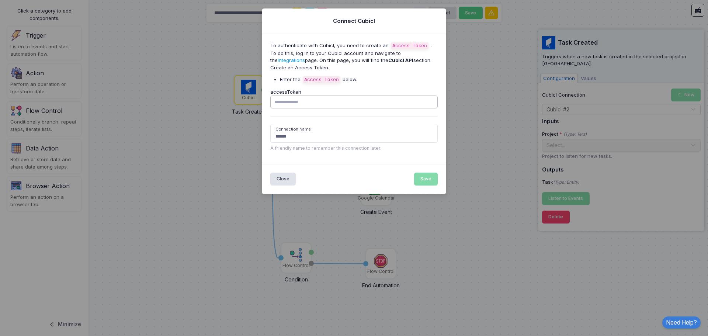
click at [305, 104] on input "accessToken" at bounding box center [354, 102] width 168 height 13
paste input "**********"
type input "**********"
click at [430, 180] on button "Save" at bounding box center [426, 179] width 24 height 13
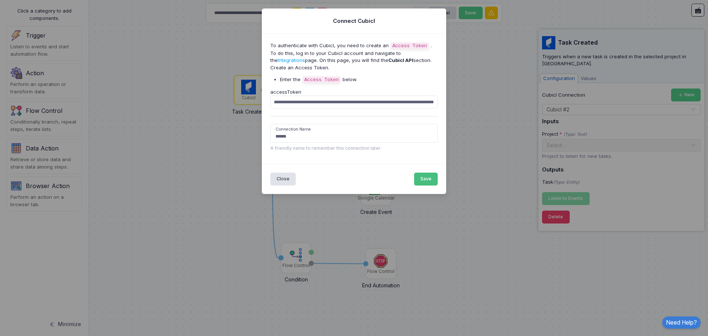
scroll to position [0, 0]
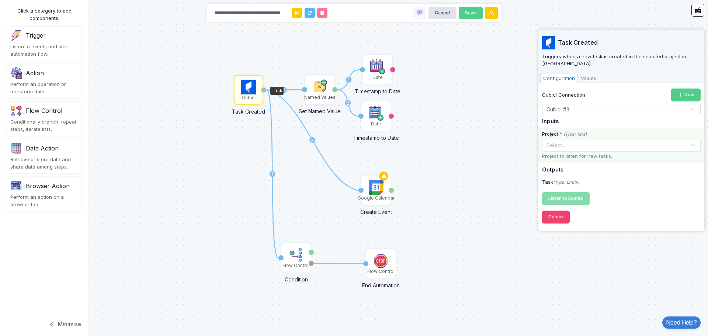
click at [584, 142] on div "Select..." at bounding box center [619, 145] width 144 height 8
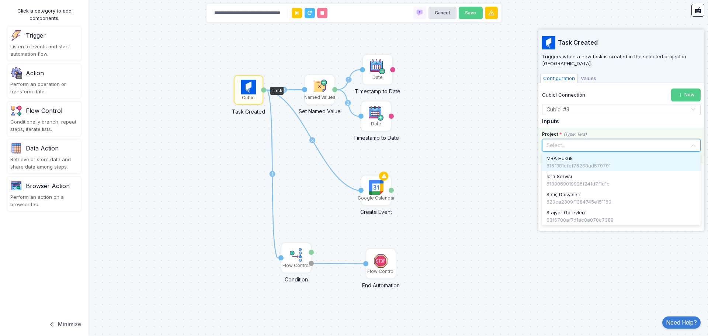
click at [582, 155] on div "MBA Hukuk" at bounding box center [622, 158] width 150 height 7
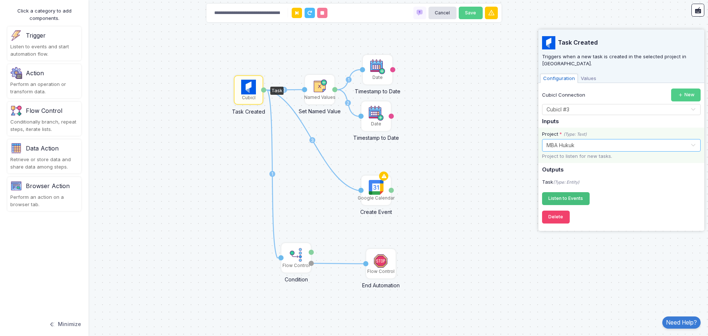
click at [569, 195] on span "Listen to Events" at bounding box center [565, 198] width 35 height 6
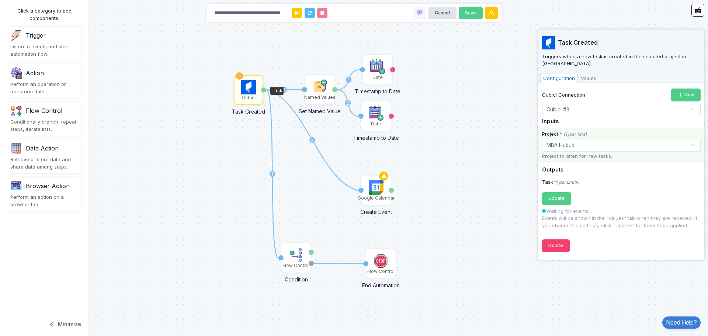
click at [585, 74] on span "Values" at bounding box center [588, 79] width 21 height 10
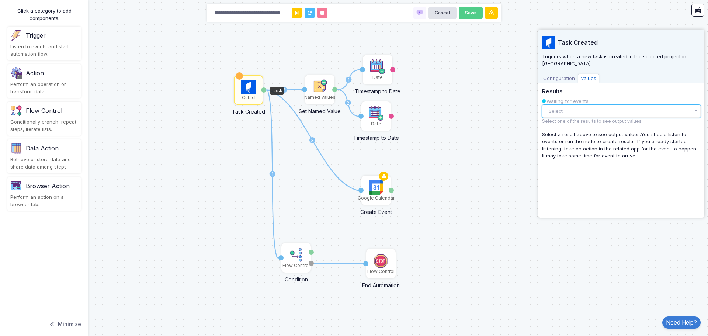
click at [588, 108] on button "Select" at bounding box center [621, 111] width 159 height 13
click at [599, 107] on button "Select" at bounding box center [621, 111] width 159 height 13
click at [568, 74] on span "Configuration" at bounding box center [559, 79] width 38 height 10
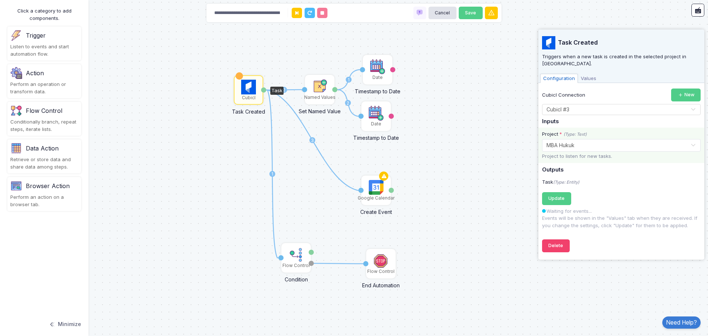
click at [587, 74] on span "Values" at bounding box center [588, 79] width 21 height 10
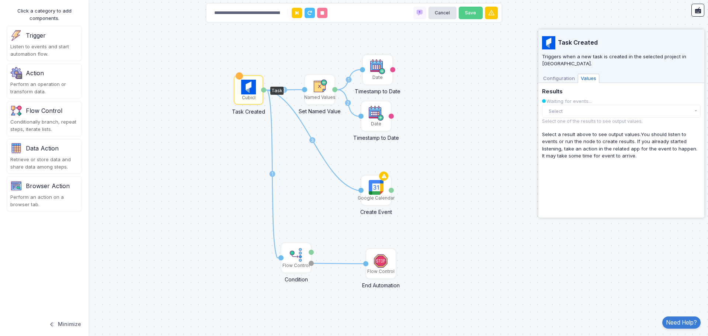
click at [557, 74] on span "Configuration" at bounding box center [559, 79] width 38 height 10
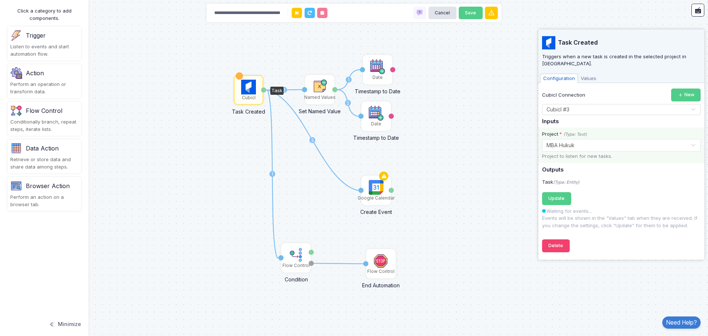
click at [589, 74] on span "Values" at bounding box center [588, 79] width 21 height 10
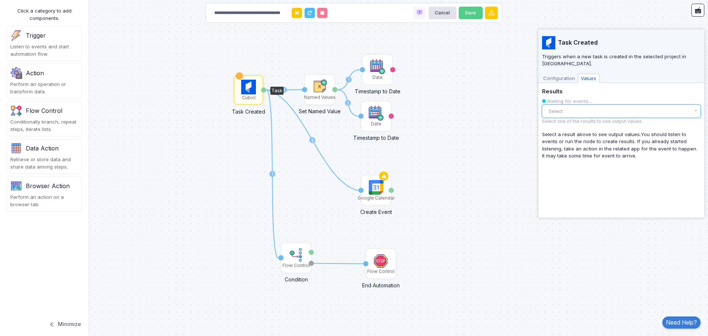
click at [587, 105] on button "Select" at bounding box center [621, 111] width 159 height 13
click at [586, 105] on button "Select" at bounding box center [621, 111] width 159 height 13
click at [566, 74] on span "Configuration" at bounding box center [559, 79] width 38 height 10
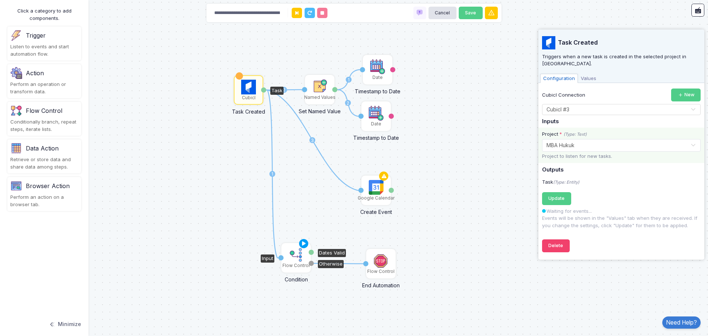
click at [298, 261] on img at bounding box center [296, 254] width 15 height 15
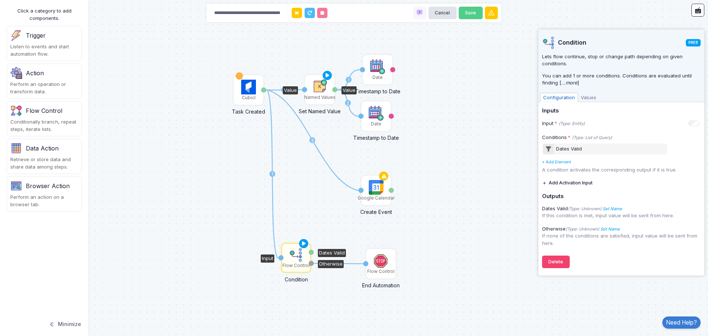
click at [322, 97] on div "Named Values" at bounding box center [319, 97] width 31 height 7
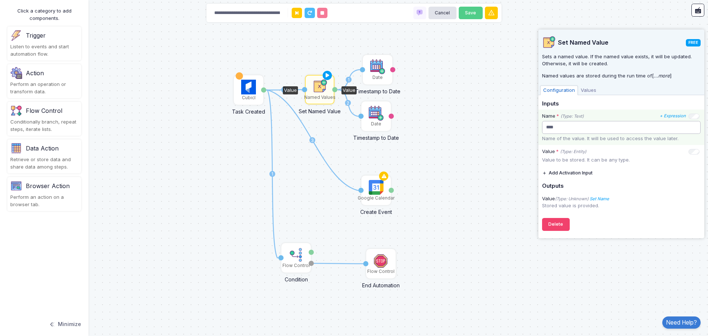
click at [593, 126] on input "****" at bounding box center [621, 127] width 159 height 13
click at [627, 103] on h5 "Inputs" at bounding box center [621, 104] width 159 height 7
click at [585, 89] on span "Values" at bounding box center [588, 91] width 21 height 10
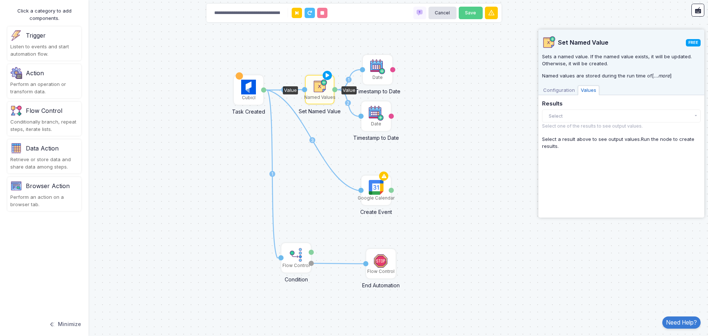
click at [563, 89] on span "Configuration" at bounding box center [559, 91] width 38 height 10
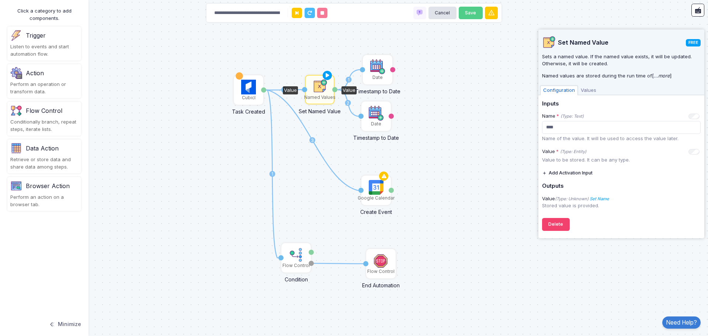
click at [593, 91] on span "Values" at bounding box center [588, 91] width 21 height 10
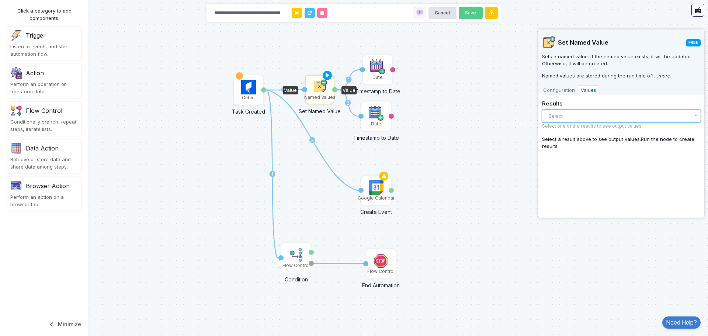
click at [583, 115] on button "Select" at bounding box center [621, 116] width 159 height 13
click at [579, 115] on button "Select" at bounding box center [621, 116] width 159 height 13
click at [564, 90] on span "Configuration" at bounding box center [559, 91] width 38 height 10
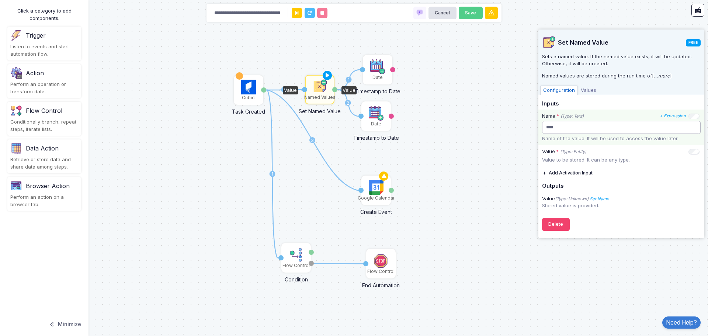
click at [578, 128] on input "****" at bounding box center [621, 127] width 159 height 13
click at [251, 98] on div "Cubicl" at bounding box center [249, 97] width 14 height 7
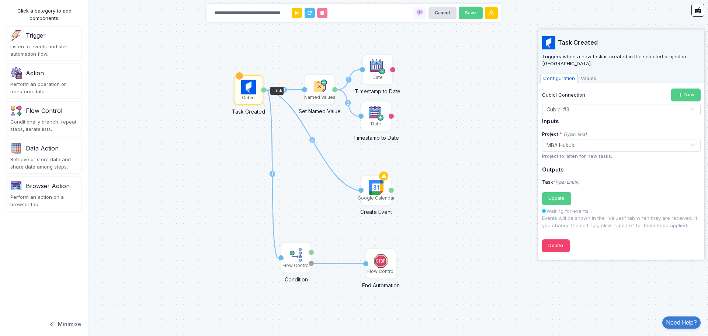
click at [582, 74] on span "Values" at bounding box center [588, 79] width 21 height 10
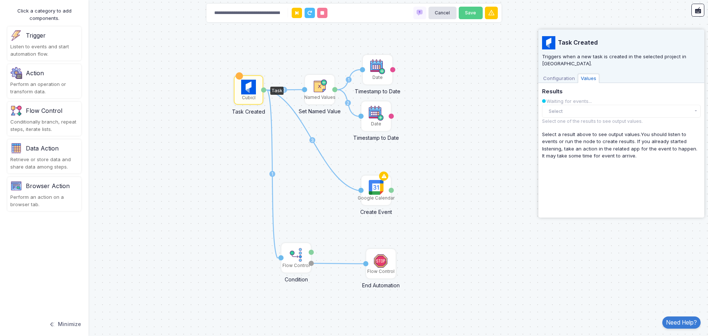
click at [564, 74] on span "Configuration" at bounding box center [559, 79] width 38 height 10
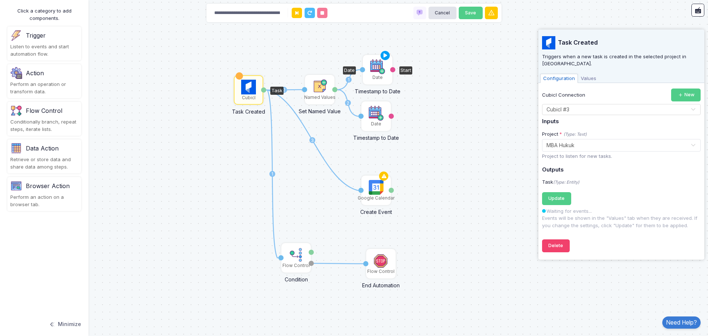
click at [371, 71] on img at bounding box center [377, 66] width 15 height 15
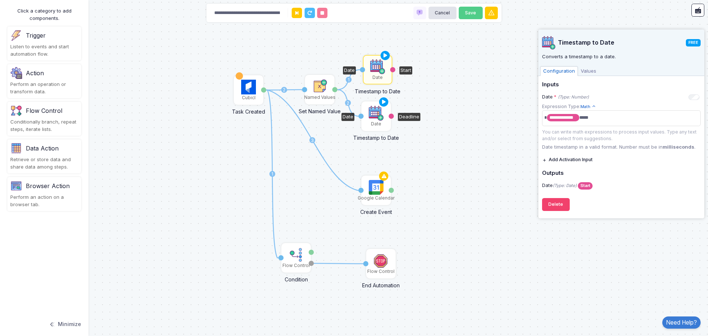
click at [367, 110] on div "Date" at bounding box center [376, 116] width 28 height 28
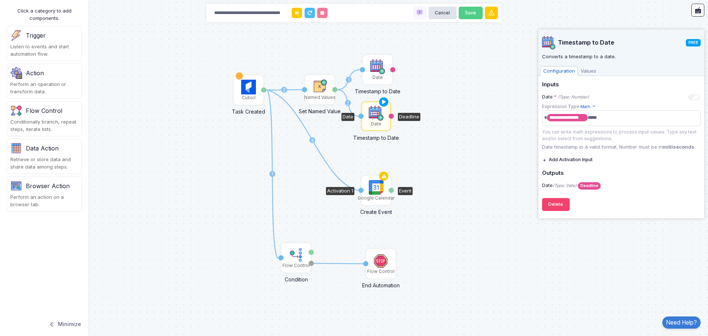
click at [375, 191] on img at bounding box center [376, 187] width 15 height 15
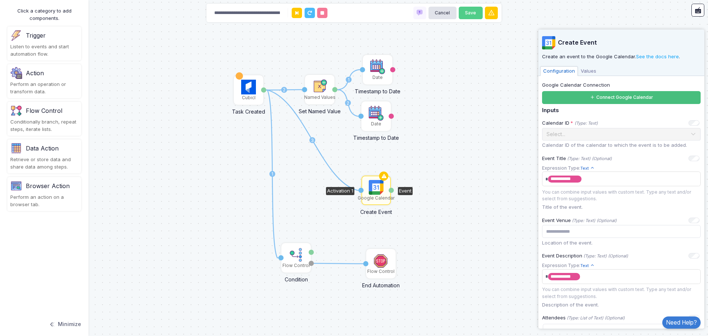
click at [628, 97] on button "Connect Google Calendar" at bounding box center [621, 97] width 159 height 13
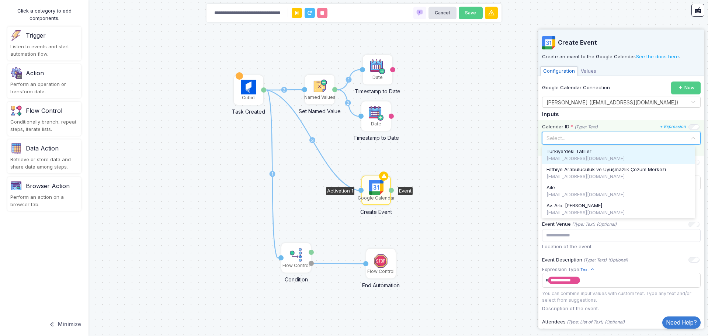
click at [634, 136] on input "text" at bounding box center [614, 138] width 136 height 8
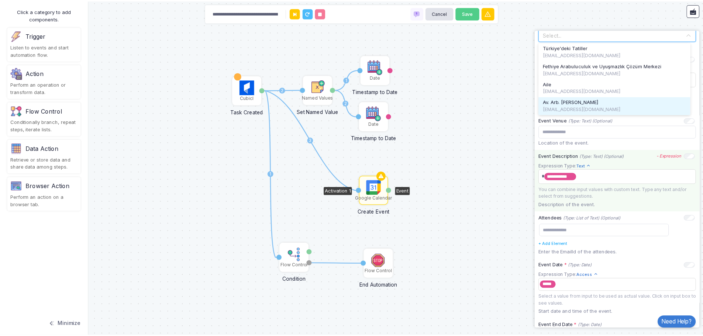
scroll to position [74, 0]
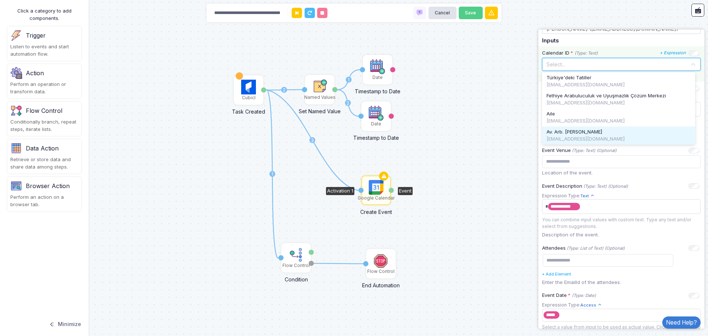
click at [596, 135] on span "Av. Arb. [PERSON_NAME]" at bounding box center [575, 131] width 56 height 7
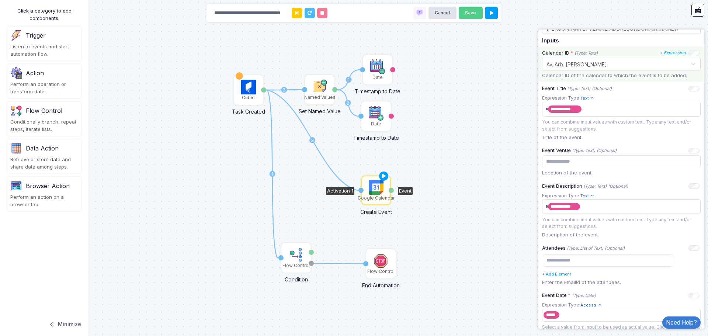
click at [497, 104] on div "1 2 3 1 2 1 Cubicl Task Created Task Google Calendar Create Event Activation 1 …" at bounding box center [354, 168] width 708 height 336
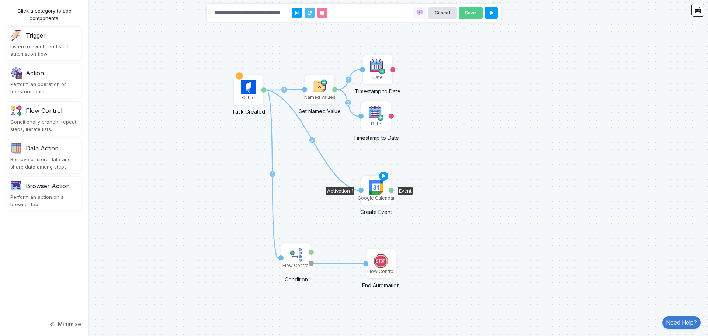
click at [379, 193] on img at bounding box center [376, 187] width 15 height 15
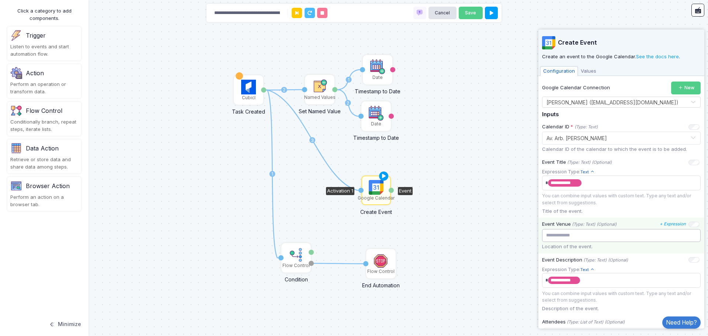
click at [579, 239] on input "text" at bounding box center [621, 235] width 159 height 13
click at [490, 207] on div "1 2 3 1 2 1 Cubicl Task Created Task Google Calendar Create Event Activation 1 …" at bounding box center [354, 168] width 708 height 336
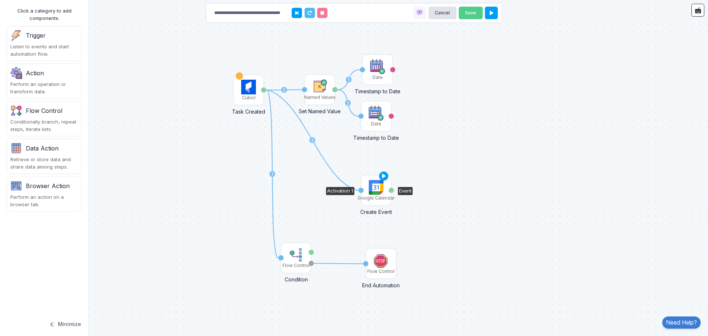
click at [375, 186] on img at bounding box center [376, 187] width 15 height 15
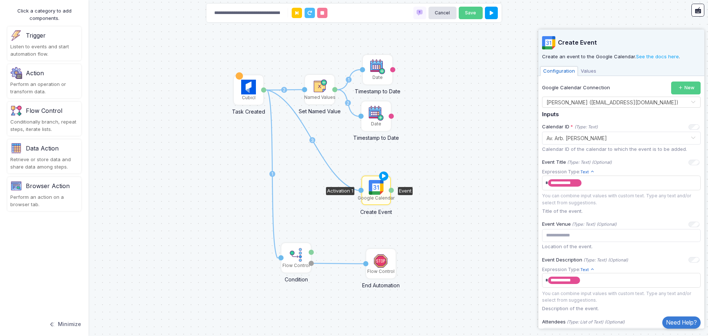
click at [456, 142] on div "1 2 3 1 2 1 Cubicl Task Created Task Google Calendar Create Event Activation 1 …" at bounding box center [354, 168] width 708 height 336
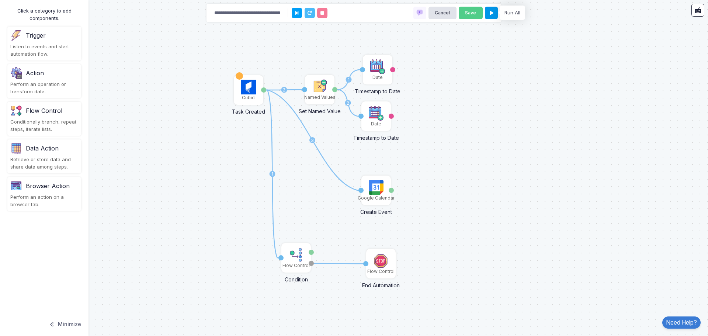
click at [496, 13] on button at bounding box center [491, 13] width 13 height 13
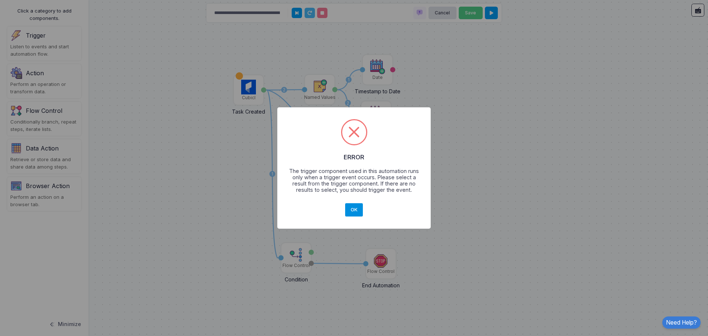
click at [357, 209] on button "OK" at bounding box center [354, 209] width 18 height 13
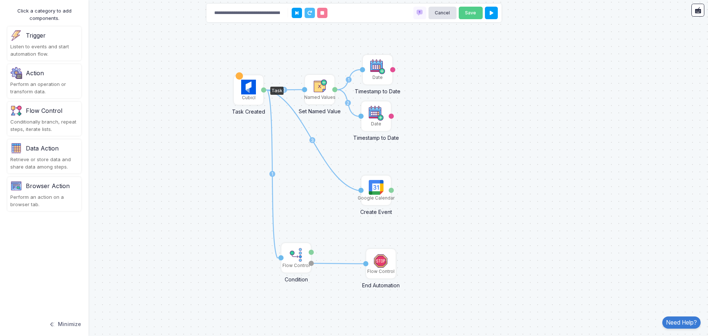
click at [250, 91] on img at bounding box center [248, 87] width 15 height 15
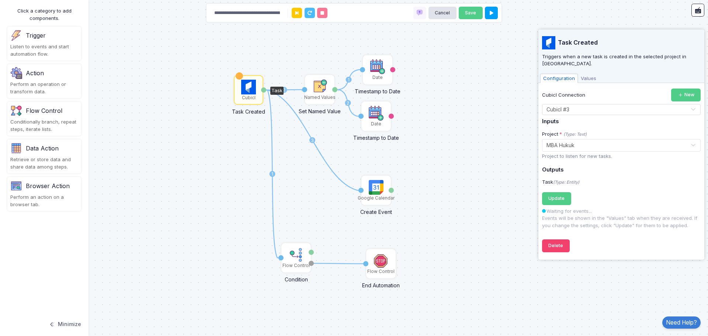
click at [586, 74] on span "Values" at bounding box center [588, 79] width 21 height 10
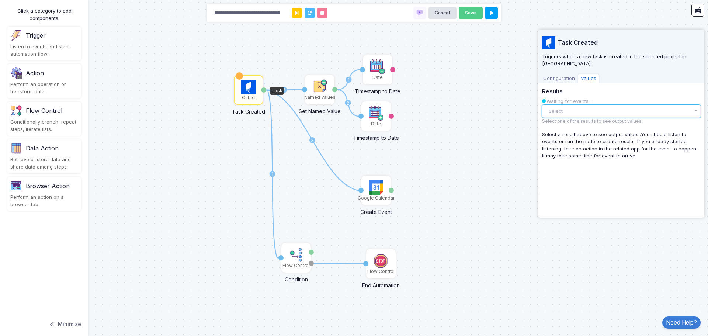
click at [578, 105] on button "Select" at bounding box center [621, 111] width 159 height 13
click at [595, 105] on button "Select" at bounding box center [621, 111] width 159 height 13
click at [472, 110] on div "1 2 3 1 2 1 Cubicl Task Created Task Google Calendar Create Event Activation 1 …" at bounding box center [354, 168] width 708 height 336
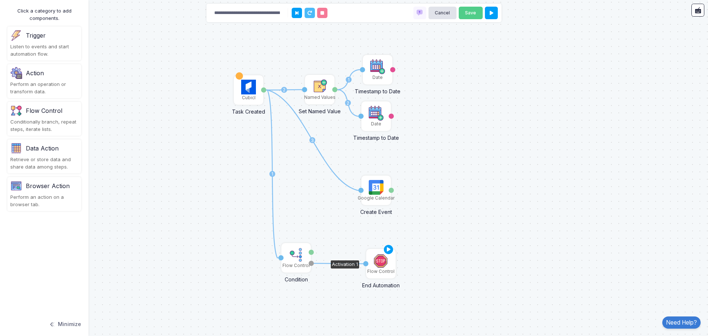
click at [382, 272] on div "Flow Control" at bounding box center [380, 271] width 27 height 7
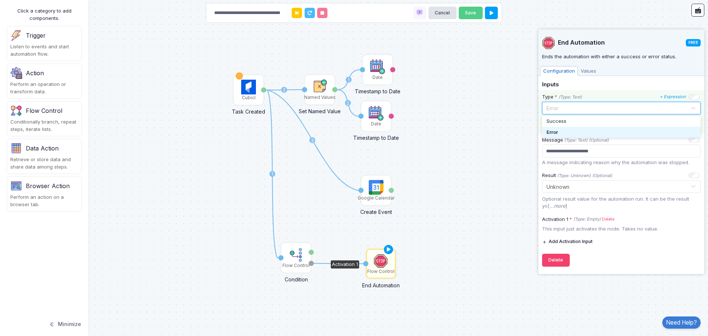
click at [611, 108] on input "text" at bounding box center [614, 108] width 136 height 8
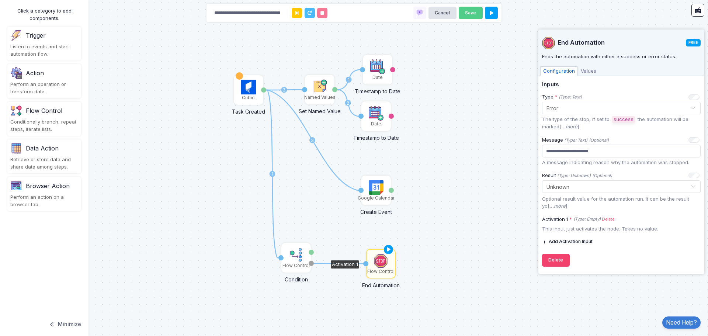
click at [505, 153] on div "1 2 3 1 2 1 Cubicl Task Created Task Google Calendar Create Event Activation 1 …" at bounding box center [354, 168] width 708 height 336
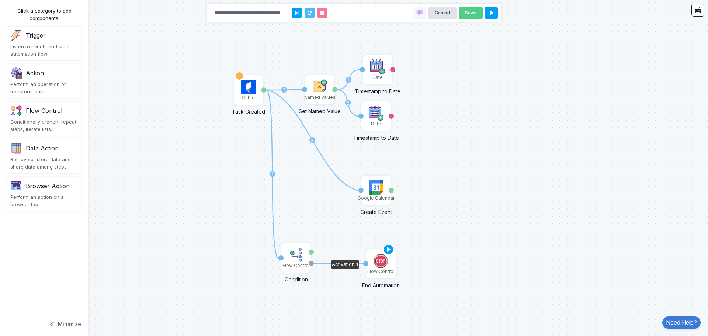
click at [382, 269] on div "Flow Control" at bounding box center [380, 271] width 27 height 7
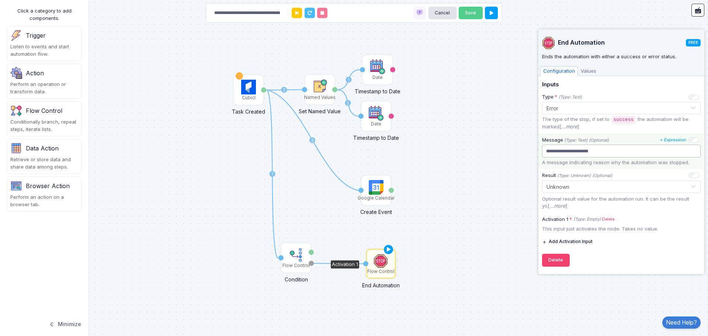
click at [611, 150] on input "**********" at bounding box center [621, 151] width 159 height 13
click at [478, 180] on div "1 2 3 1 2 1 Cubicl Task Created Task Google Calendar Create Event Activation 1 …" at bounding box center [354, 168] width 708 height 336
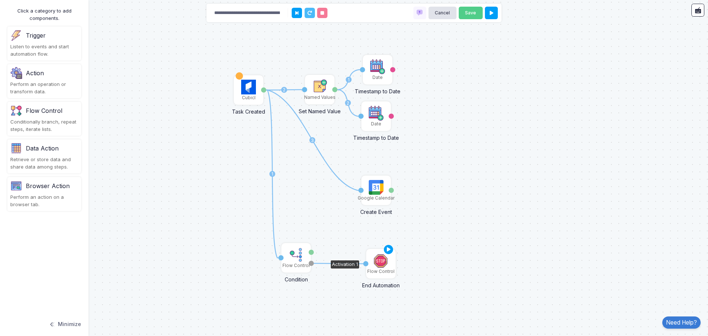
click at [377, 264] on img at bounding box center [381, 260] width 15 height 15
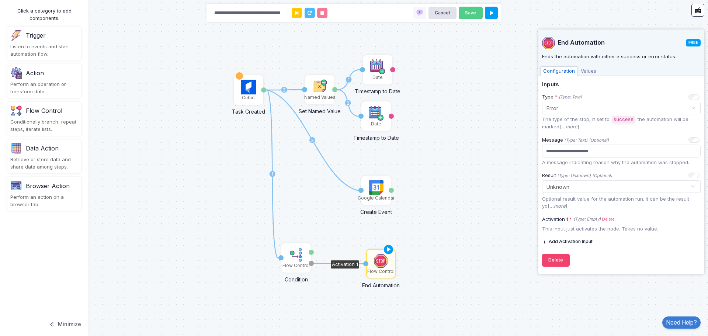
click at [478, 199] on div "1 2 3 1 2 1 Cubicl Task Created Task Google Calendar Create Event Activation 1 …" at bounding box center [354, 168] width 708 height 336
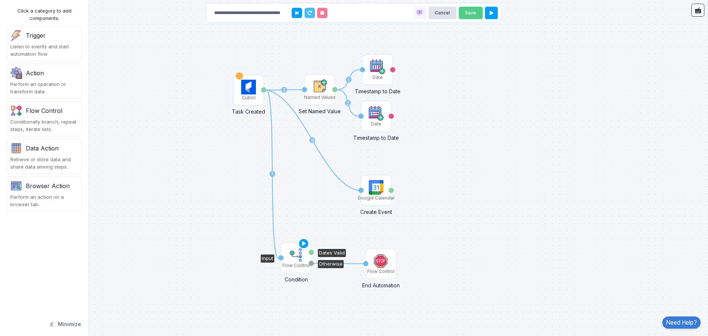
click at [298, 257] on img at bounding box center [296, 254] width 15 height 15
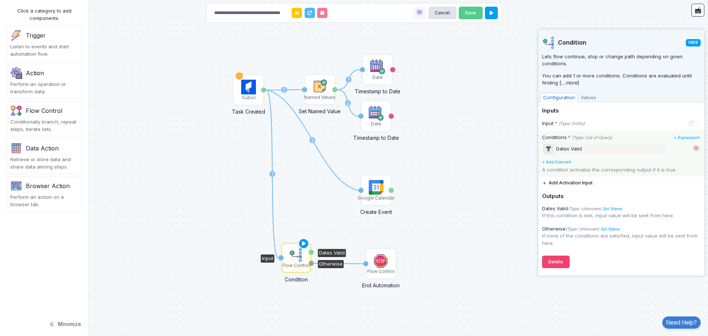
click at [614, 150] on div "Dates Valid" at bounding box center [605, 148] width 124 height 11
select select "******"
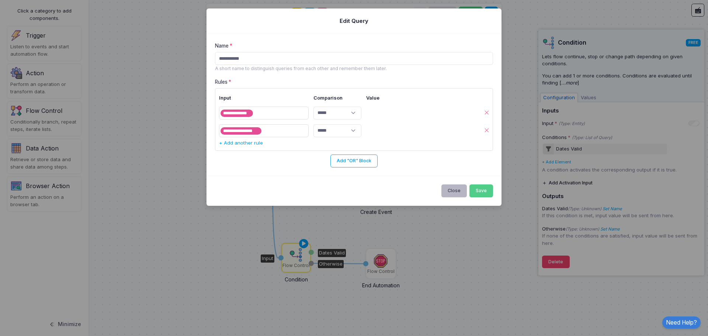
click at [451, 192] on button "Close" at bounding box center [454, 190] width 26 height 13
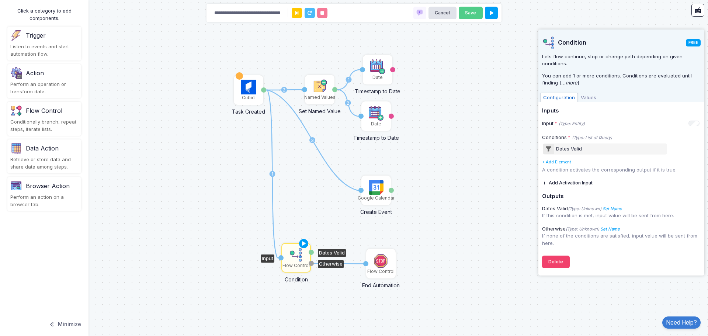
click at [449, 163] on div "1 2 3 1 2 1 Cubicl Task Created Task Google Calendar Create Event Activation 1 …" at bounding box center [354, 168] width 708 height 336
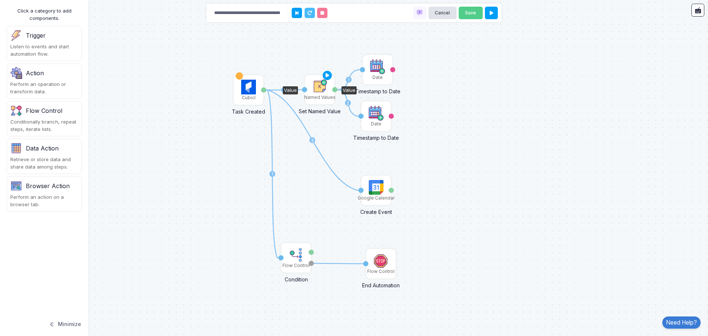
click at [316, 90] on img at bounding box center [319, 86] width 15 height 15
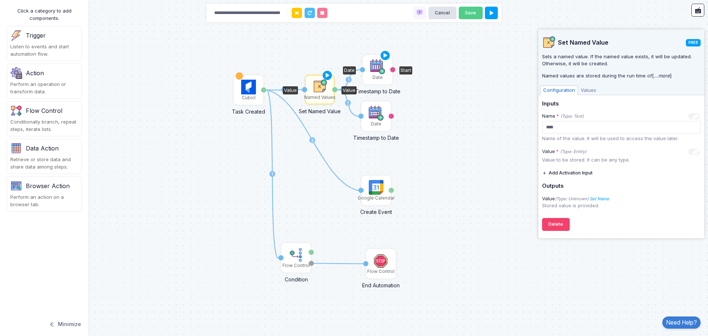
click at [375, 70] on img at bounding box center [377, 66] width 15 height 15
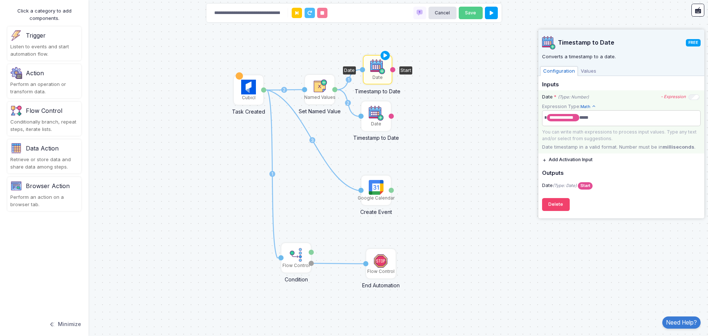
click at [629, 115] on span "**********" at bounding box center [622, 118] width 158 height 12
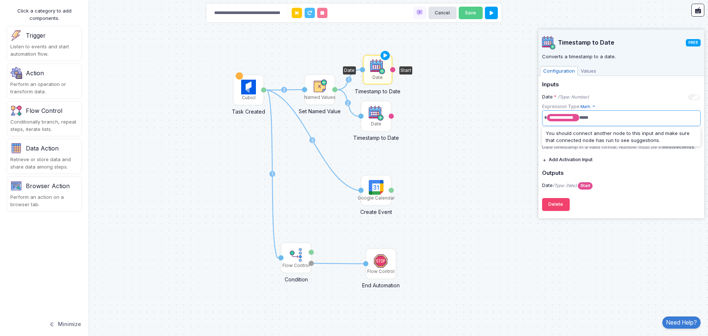
click at [484, 113] on div "1 2 3 1 2 1 Cubicl Task Created Task Google Calendar Create Event Activation 1 …" at bounding box center [354, 168] width 708 height 336
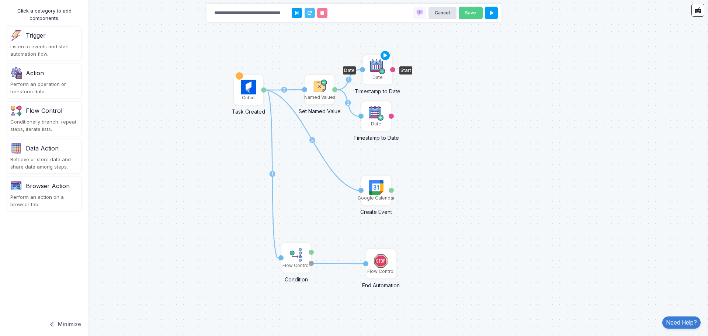
click at [381, 71] on img at bounding box center [377, 66] width 15 height 15
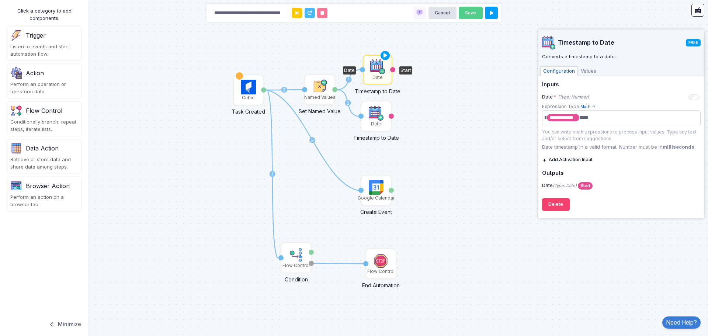
click at [572, 73] on span "Configuration" at bounding box center [559, 71] width 38 height 10
click at [585, 71] on span "Values" at bounding box center [588, 71] width 21 height 10
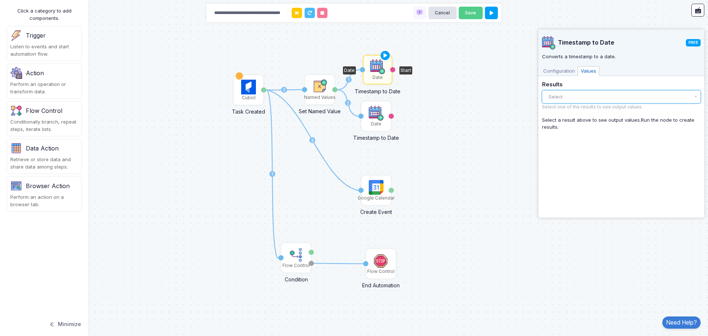
click at [552, 95] on button "Select" at bounding box center [621, 96] width 159 height 13
click at [569, 98] on button "Select" at bounding box center [621, 96] width 159 height 13
click at [562, 71] on span "Configuration" at bounding box center [559, 71] width 38 height 10
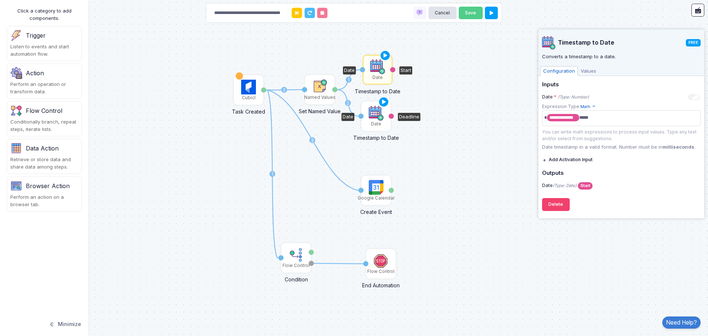
click at [380, 121] on div "Date" at bounding box center [376, 124] width 10 height 7
click at [374, 74] on div "Date" at bounding box center [378, 77] width 10 height 7
click at [372, 111] on img at bounding box center [376, 113] width 15 height 15
click at [465, 125] on div "1 2 3 1 2 1 Cubicl Task Created Task Google Calendar Create Event Activation 1 …" at bounding box center [354, 168] width 708 height 336
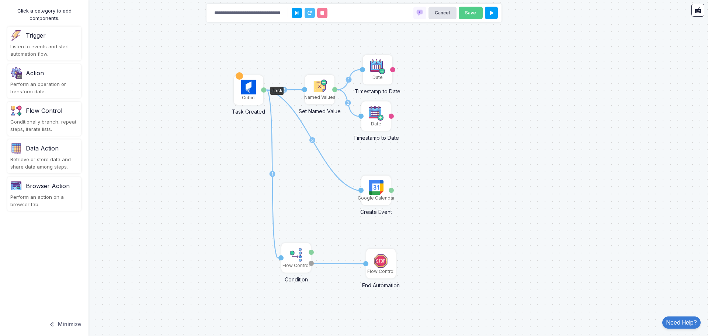
click at [245, 88] on img at bounding box center [248, 87] width 15 height 15
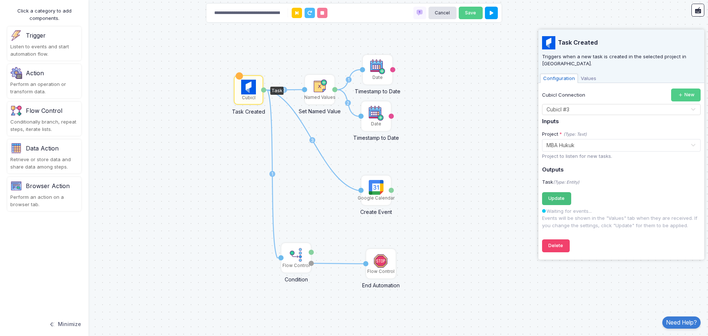
click at [559, 195] on span "Update" at bounding box center [556, 198] width 16 height 6
click at [552, 195] on span "Update" at bounding box center [556, 198] width 16 height 6
click at [589, 74] on span "Values" at bounding box center [588, 79] width 21 height 10
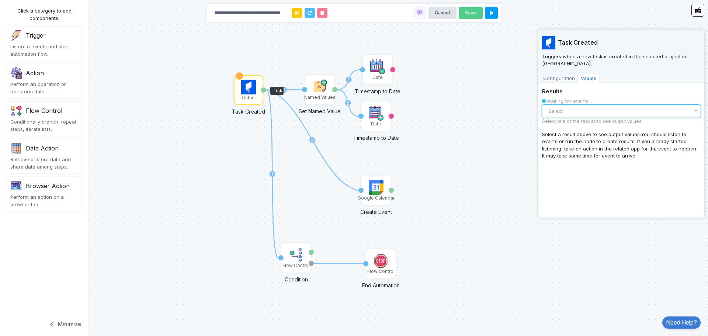
click at [578, 105] on button "Select" at bounding box center [621, 111] width 159 height 13
drag, startPoint x: 586, startPoint y: 104, endPoint x: 465, endPoint y: 52, distance: 131.5
click at [586, 105] on button "Select" at bounding box center [621, 111] width 159 height 13
click at [473, 14] on button "Save" at bounding box center [471, 13] width 24 height 13
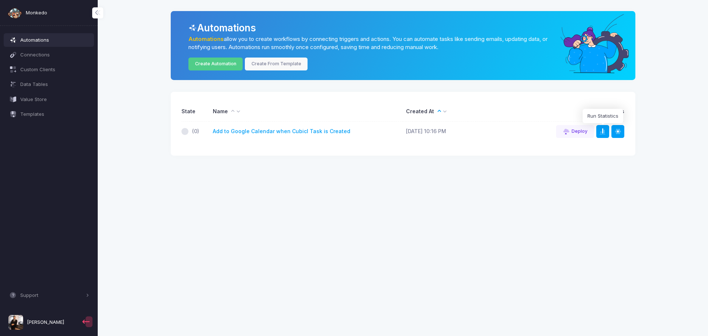
click at [607, 129] on span at bounding box center [607, 131] width 0 height 7
